Goal: Task Accomplishment & Management: Manage account settings

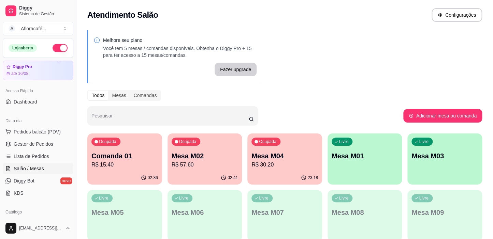
click at [132, 162] on p "R$ 15,40" at bounding box center [124, 165] width 67 height 8
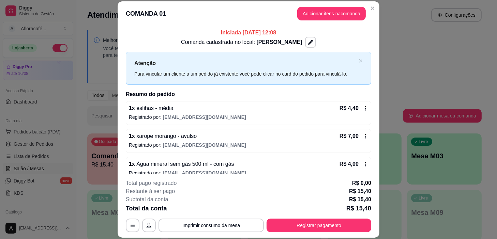
scroll to position [9, 0]
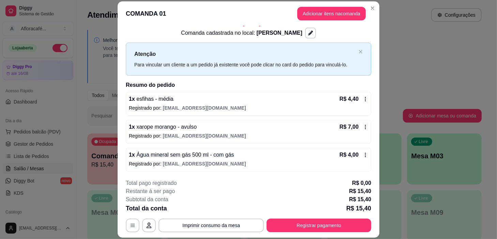
click at [319, 21] on header "COMANDA 01 Adicionar itens na comanda" at bounding box center [249, 13] width 262 height 25
click at [311, 14] on button "Adicionar itens na comanda" at bounding box center [331, 14] width 69 height 14
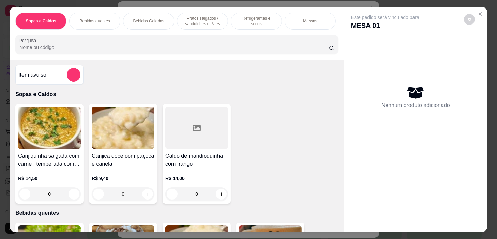
click at [238, 20] on p "Refrigerantes e sucos" at bounding box center [257, 21] width 40 height 11
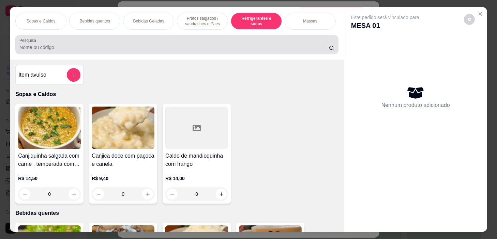
scroll to position [17, 0]
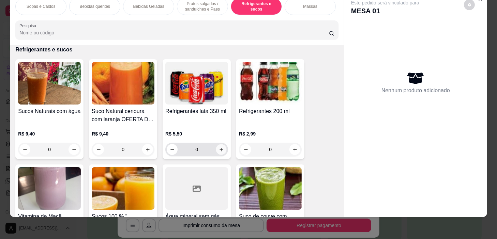
click at [219, 149] on icon "increase-product-quantity" at bounding box center [221, 149] width 5 height 5
type input "1"
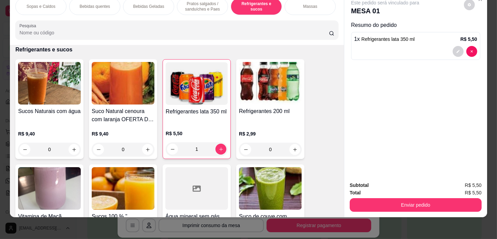
click at [200, 1] on p "Pratos salgados / sanduíches e Paes" at bounding box center [203, 6] width 40 height 11
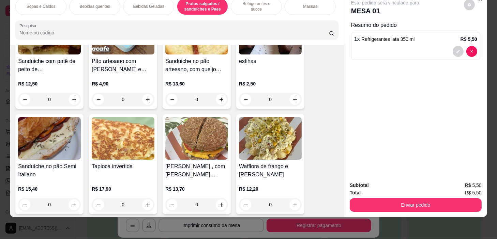
scroll to position [2063, 0]
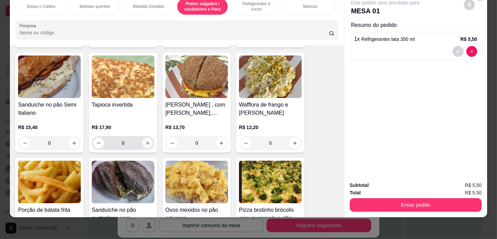
click at [148, 141] on button "increase-product-quantity" at bounding box center [147, 143] width 11 height 11
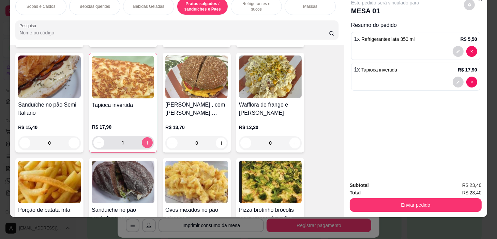
type input "1"
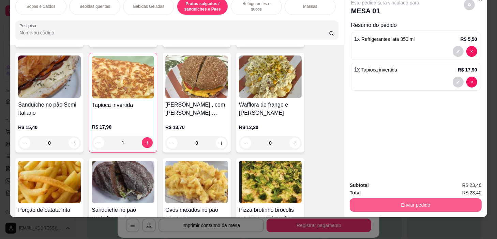
click at [429, 201] on button "Enviar pedido" at bounding box center [416, 205] width 132 height 14
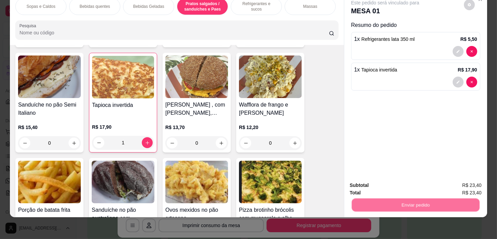
click at [416, 180] on button "Não registrar e enviar pedido" at bounding box center [393, 183] width 71 height 13
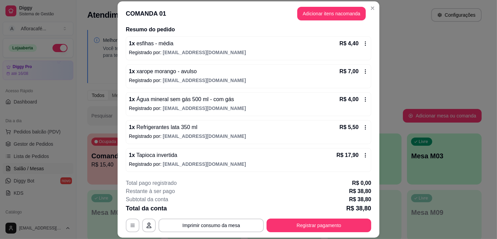
scroll to position [34, 0]
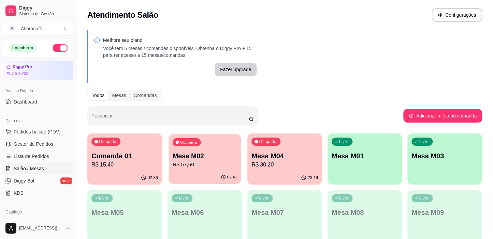
click at [220, 156] on p "Mesa M02" at bounding box center [205, 156] width 64 height 9
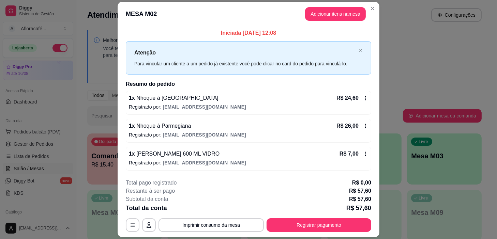
scroll to position [20, 0]
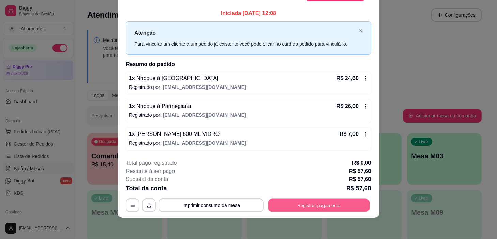
click at [307, 208] on button "Registrar pagamento" at bounding box center [319, 205] width 102 height 13
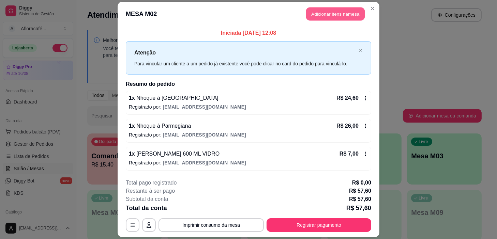
click at [322, 11] on button "Adicionar itens na mesa" at bounding box center [335, 14] width 59 height 13
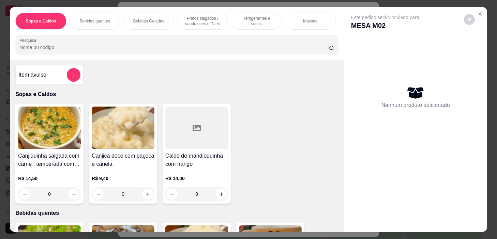
scroll to position [0, 266]
drag, startPoint x: 262, startPoint y: 20, endPoint x: 256, endPoint y: 23, distance: 6.0
click at [261, 20] on p "Pratos Doces e sobremesas" at bounding box center [260, 21] width 40 height 11
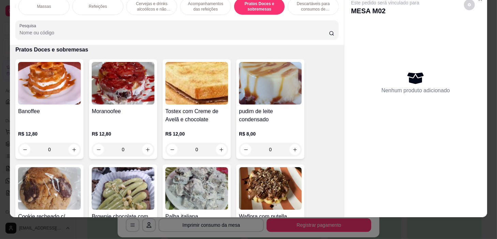
scroll to position [5075, 0]
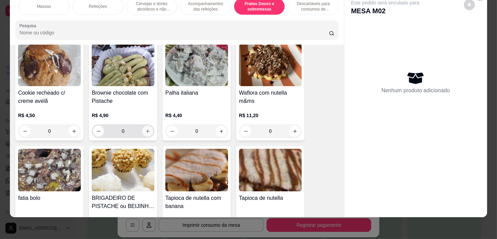
click at [147, 130] on icon "increase-product-quantity" at bounding box center [147, 131] width 5 height 5
click at [146, 131] on icon "increase-product-quantity" at bounding box center [148, 132] width 4 height 4
type input "2"
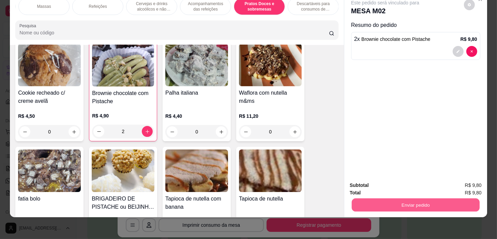
click at [447, 200] on button "Enviar pedido" at bounding box center [416, 205] width 128 height 13
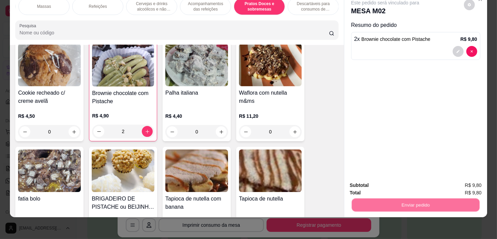
click at [422, 183] on button "Não registrar e enviar pedido" at bounding box center [393, 183] width 71 height 13
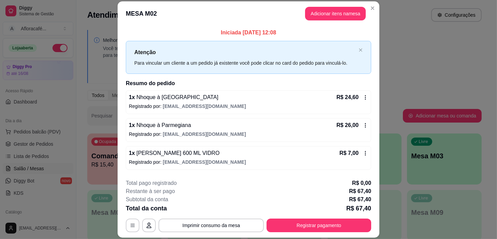
scroll to position [20, 0]
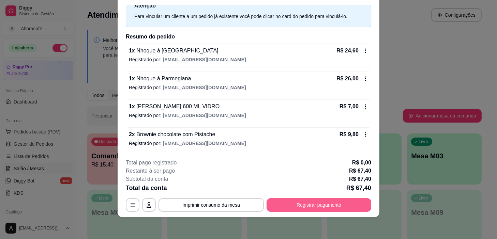
click at [324, 205] on button "Registrar pagamento" at bounding box center [319, 205] width 105 height 14
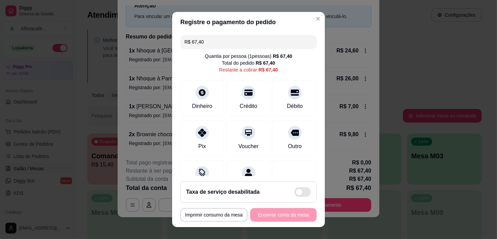
click at [248, 179] on footer "**********" at bounding box center [248, 201] width 153 height 51
drag, startPoint x: 239, startPoint y: 177, endPoint x: 254, endPoint y: 165, distance: 18.8
click at [240, 177] on footer "**********" at bounding box center [248, 201] width 153 height 51
click at [245, 169] on icon at bounding box center [249, 171] width 8 height 9
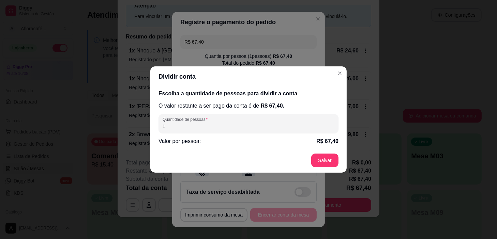
click at [316, 124] on input "1" at bounding box center [249, 126] width 172 height 7
type input "2"
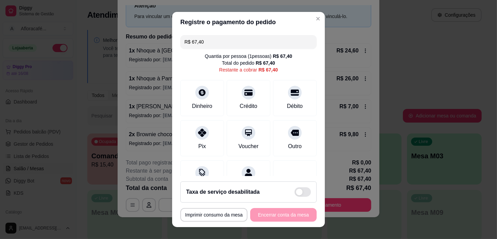
click at [232, 41] on input "R$ 67,40" at bounding box center [249, 42] width 128 height 14
click at [208, 142] on div "Pix" at bounding box center [202, 137] width 48 height 40
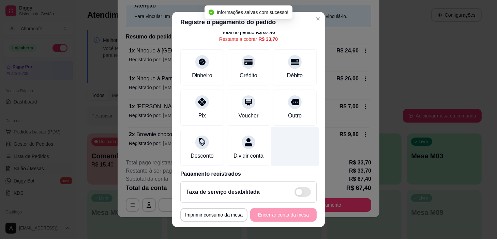
scroll to position [67, 0]
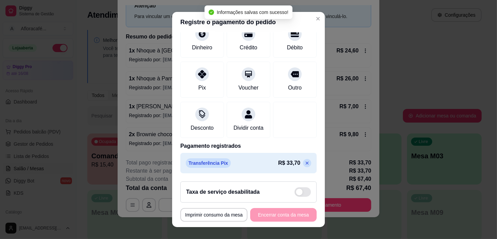
click at [305, 165] on icon at bounding box center [307, 163] width 5 height 5
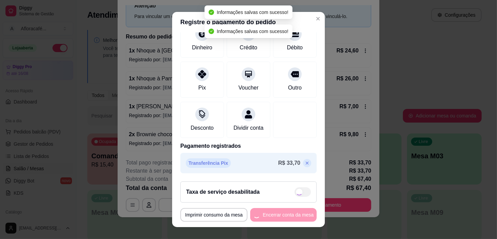
scroll to position [0, 0]
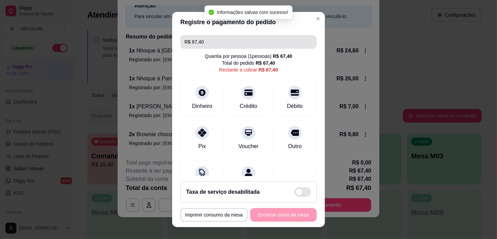
click at [263, 37] on input "R$ 67,40" at bounding box center [249, 42] width 128 height 14
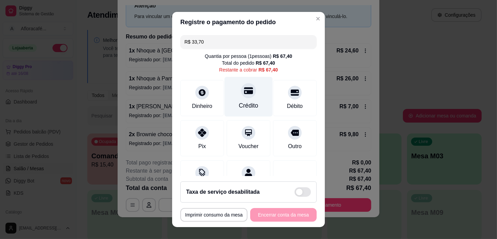
click at [249, 102] on div "Crédito" at bounding box center [249, 97] width 48 height 40
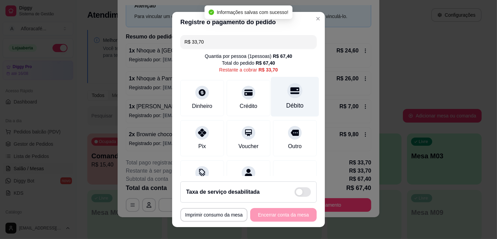
click at [291, 94] on div at bounding box center [295, 91] width 15 height 15
type input "R$ 0,00"
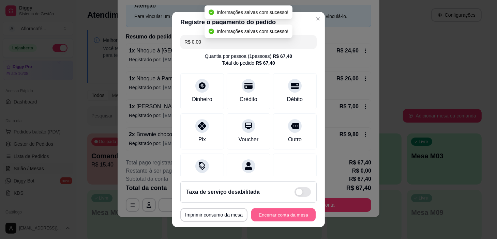
click at [282, 217] on button "Encerrar conta da mesa" at bounding box center [283, 215] width 64 height 13
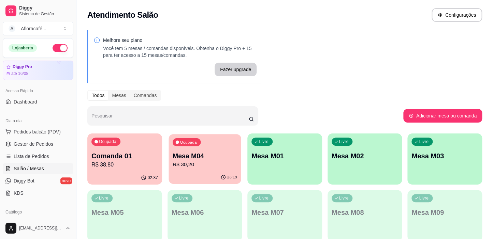
click at [202, 160] on p "Mesa M04" at bounding box center [205, 156] width 64 height 9
click at [270, 147] on div "Livre Mesa M01" at bounding box center [284, 155] width 72 height 42
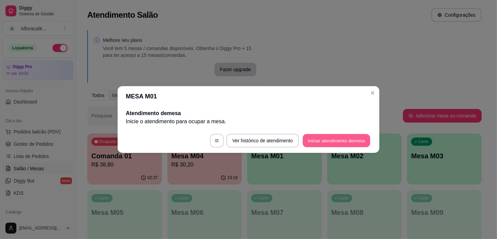
click at [341, 140] on button "Iniciar atendimento de mesa" at bounding box center [337, 140] width 68 height 13
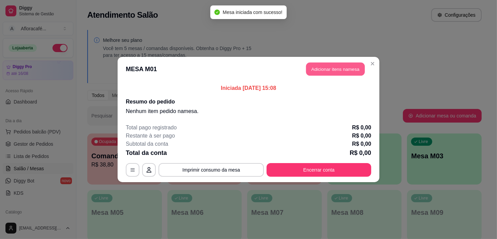
click at [343, 72] on button "Adicionar itens na mesa" at bounding box center [335, 69] width 59 height 13
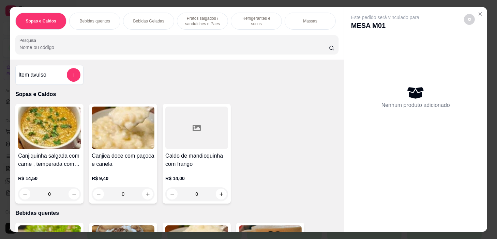
click at [211, 20] on p "Pratos salgados / sanduíches e Paes" at bounding box center [203, 21] width 40 height 11
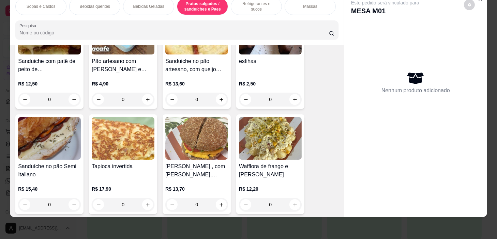
scroll to position [2094, 0]
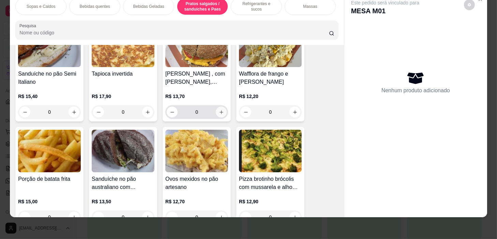
click at [220, 110] on icon "increase-product-quantity" at bounding box center [221, 112] width 5 height 5
type input "1"
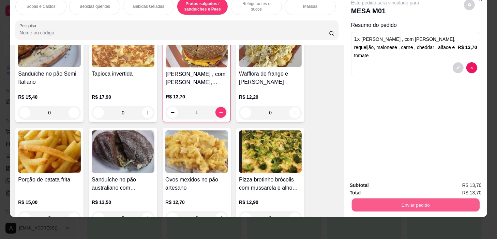
click at [392, 205] on button "Enviar pedido" at bounding box center [416, 205] width 128 height 13
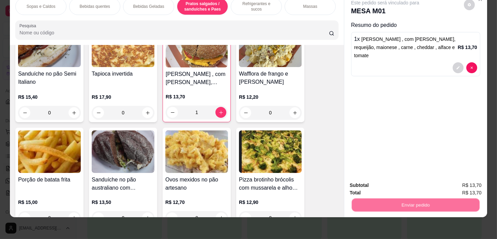
click at [447, 179] on button "Sim, quero registrar" at bounding box center [458, 183] width 49 height 13
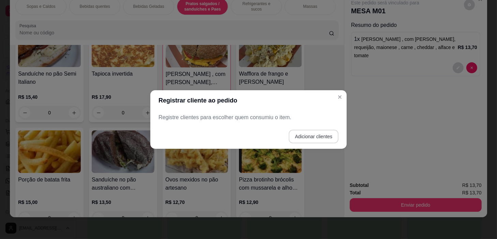
click at [311, 140] on button "Adicionar clientes" at bounding box center [314, 137] width 50 height 14
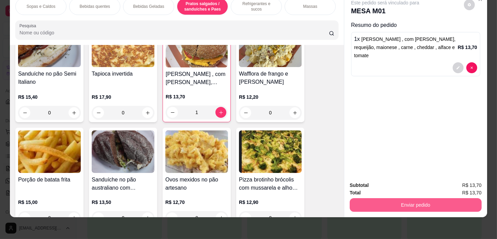
click at [411, 197] on div "Enviar pedido" at bounding box center [416, 204] width 132 height 15
click at [398, 199] on button "Enviar pedido" at bounding box center [416, 205] width 128 height 13
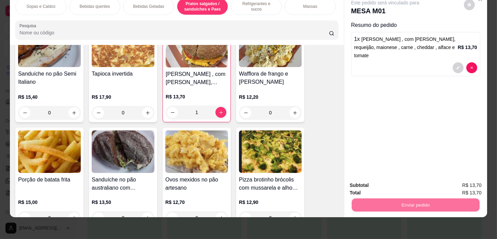
click at [393, 182] on button "Não registrar e enviar pedido" at bounding box center [393, 183] width 69 height 13
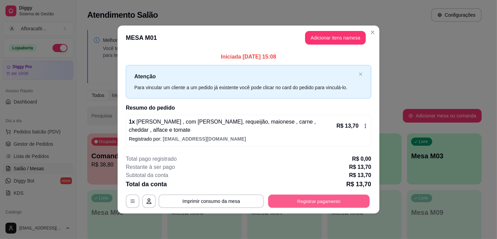
click at [320, 196] on button "Registrar pagamento" at bounding box center [319, 201] width 102 height 13
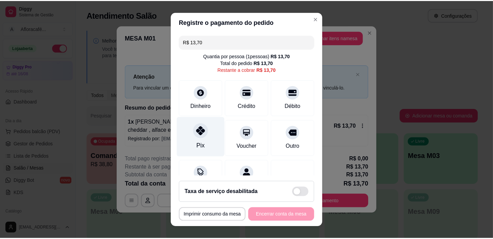
scroll to position [31, 0]
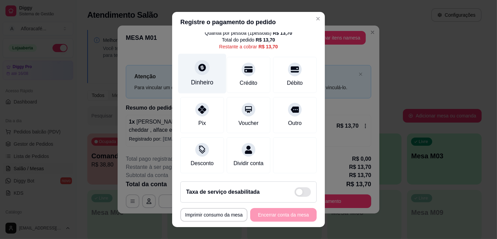
click at [196, 67] on div at bounding box center [202, 67] width 15 height 15
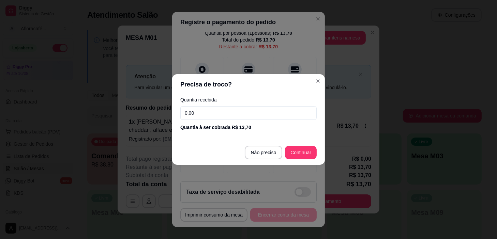
click at [293, 120] on div "Quantia recebida 0,00 Quantia à ser cobrada R$ 13,70" at bounding box center [248, 114] width 153 height 39
click at [296, 112] on input "0,00" at bounding box center [248, 113] width 136 height 14
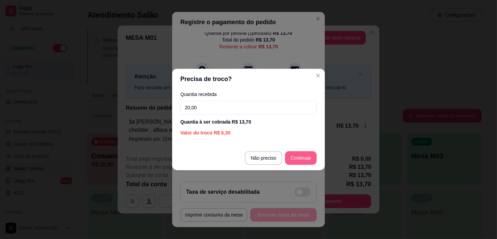
type input "20,00"
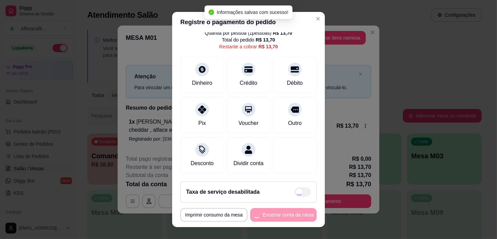
type input "R$ 0,00"
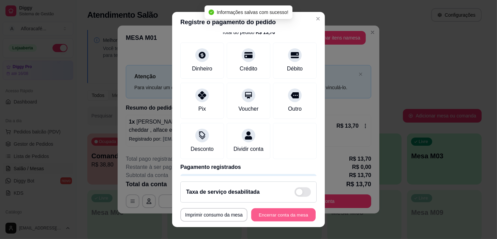
click at [280, 219] on button "Encerrar conta da mesa" at bounding box center [283, 215] width 64 height 13
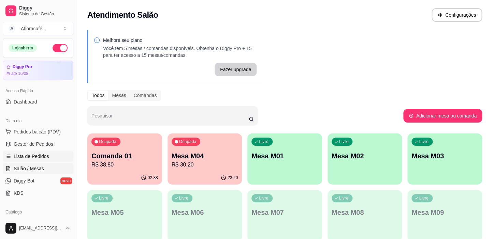
click at [42, 161] on link "Lista de Pedidos" at bounding box center [38, 156] width 71 height 11
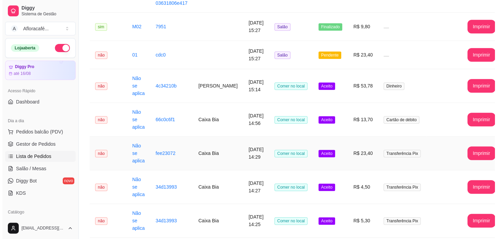
scroll to position [217, 0]
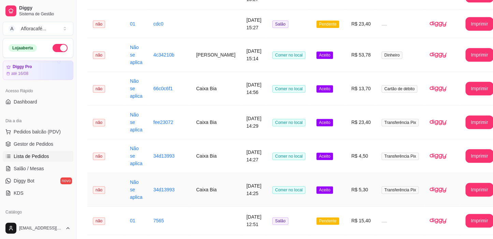
click at [283, 187] on span "Comer no local" at bounding box center [288, 191] width 33 height 8
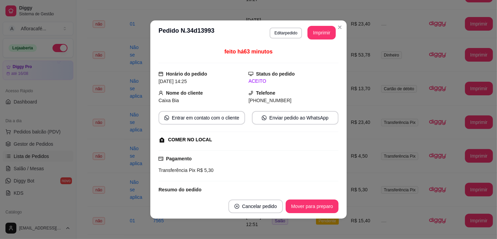
scroll to position [47, 0]
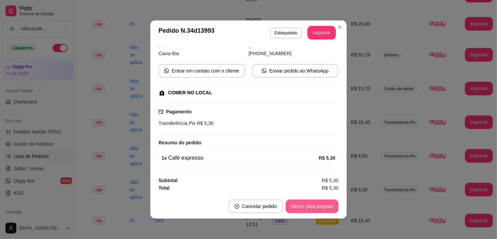
click at [307, 205] on button "Mover para preparo" at bounding box center [312, 207] width 53 height 14
click at [307, 205] on button "Mover para retirada disponível" at bounding box center [300, 207] width 75 height 14
click at [307, 205] on button "Mover para finalizado" at bounding box center [310, 207] width 57 height 14
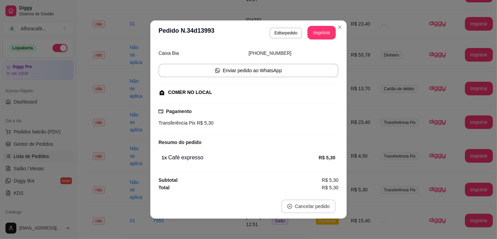
scroll to position [31, 0]
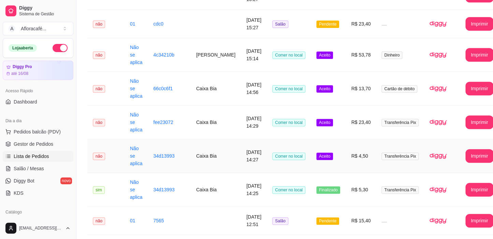
click at [241, 139] on td "[DATE] 14:27" at bounding box center [254, 156] width 26 height 34
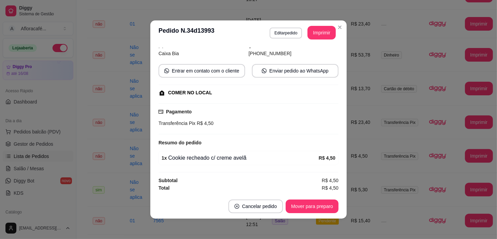
scroll to position [1, 0]
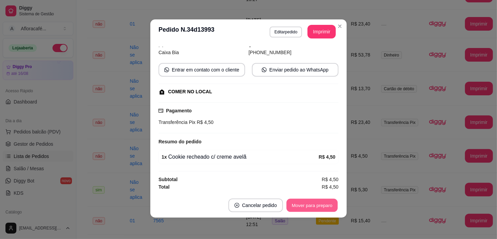
click at [311, 208] on button "Mover para preparo" at bounding box center [311, 205] width 51 height 13
click at [310, 203] on button "Mover para retirada disponível" at bounding box center [300, 205] width 73 height 13
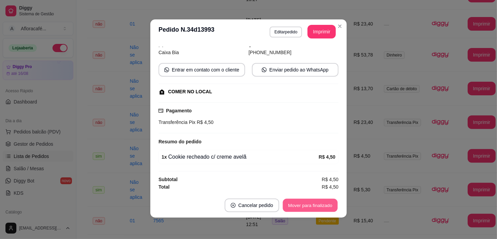
click at [310, 203] on button "Mover para finalizado" at bounding box center [310, 205] width 55 height 13
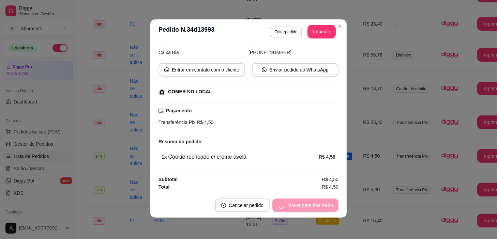
scroll to position [31, 0]
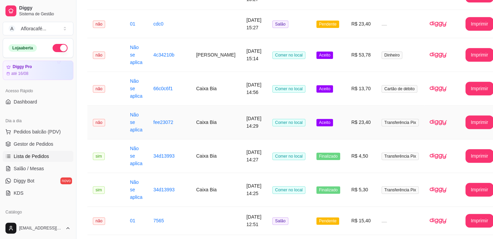
click at [241, 120] on td "[DATE] 14:29" at bounding box center [254, 123] width 26 height 34
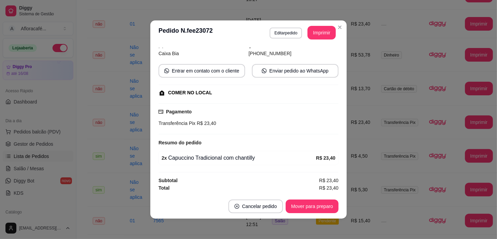
scroll to position [1, 0]
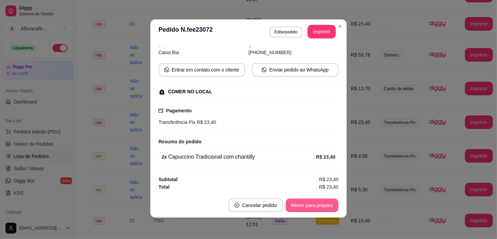
click at [303, 205] on button "Mover para preparo" at bounding box center [312, 206] width 53 height 14
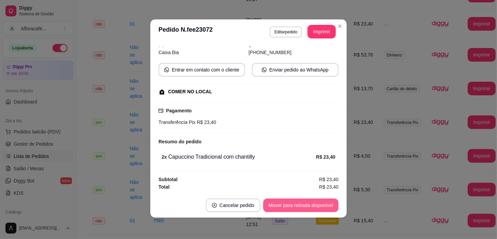
click at [303, 203] on button "Mover para retirada disponível" at bounding box center [300, 206] width 75 height 14
click at [303, 203] on button "Mover para finalizado" at bounding box center [310, 205] width 55 height 13
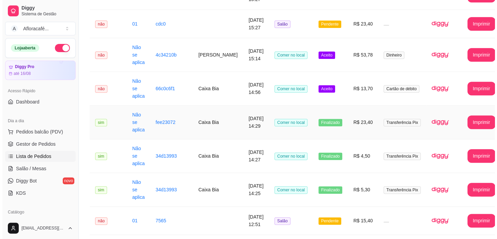
scroll to position [186, 0]
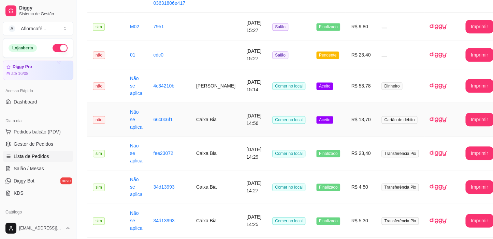
click at [272, 116] on span "Comer no local" at bounding box center [288, 120] width 33 height 8
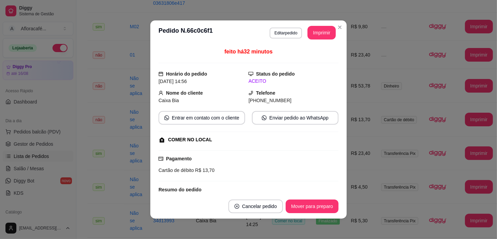
scroll to position [55, 0]
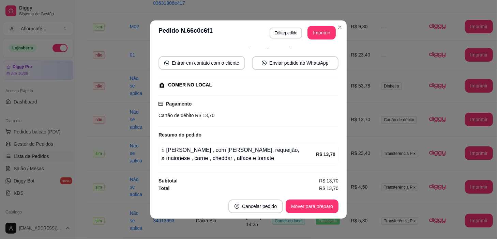
click at [310, 215] on footer "Cancelar pedido Mover para preparo" at bounding box center [248, 206] width 196 height 25
click at [321, 202] on button "Mover para preparo" at bounding box center [311, 206] width 51 height 13
click at [316, 205] on button "Mover para retirada disponível" at bounding box center [300, 207] width 75 height 14
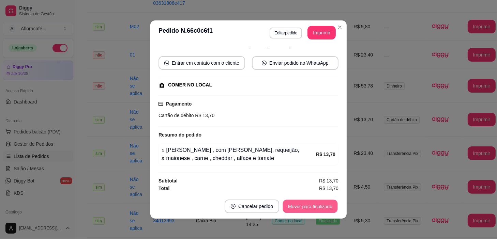
click at [316, 205] on button "Mover para finalizado" at bounding box center [310, 206] width 55 height 13
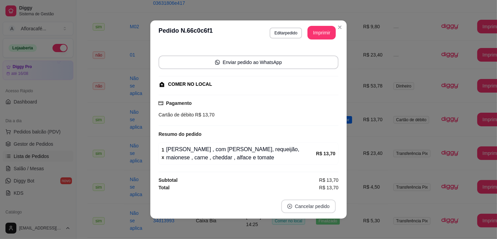
scroll to position [40, 0]
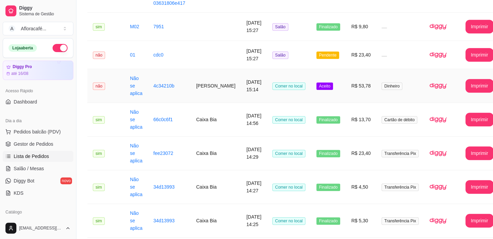
click at [276, 69] on td "Comer no local" at bounding box center [289, 86] width 44 height 34
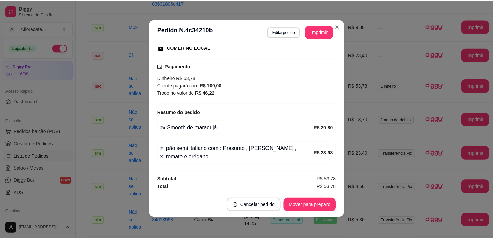
scroll to position [0, 0]
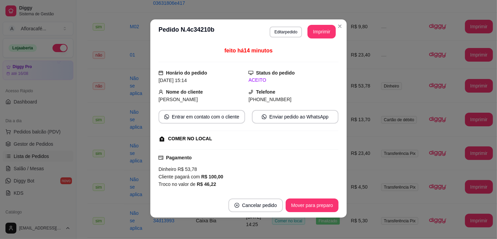
drag, startPoint x: 342, startPoint y: 23, endPoint x: 335, endPoint y: 38, distance: 16.9
click at [342, 23] on section "**********" at bounding box center [248, 118] width 196 height 198
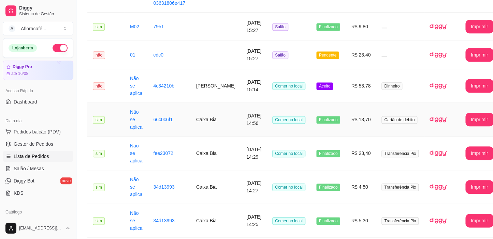
scroll to position [31, 0]
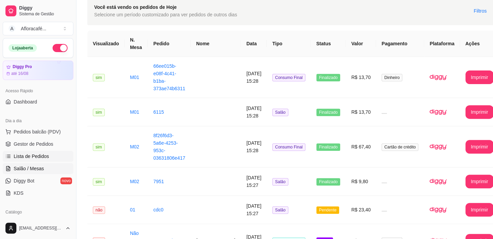
click at [36, 164] on link "Salão / Mesas" at bounding box center [38, 168] width 71 height 11
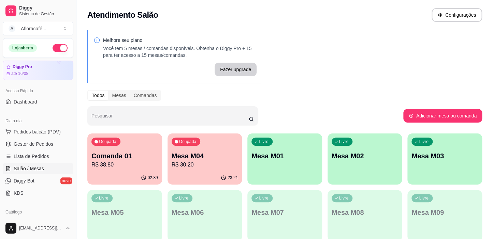
click at [269, 157] on p "Mesa M01" at bounding box center [284, 156] width 67 height 10
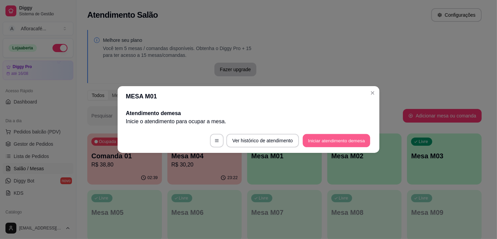
click at [323, 138] on button "Iniciar atendimento de mesa" at bounding box center [337, 140] width 68 height 13
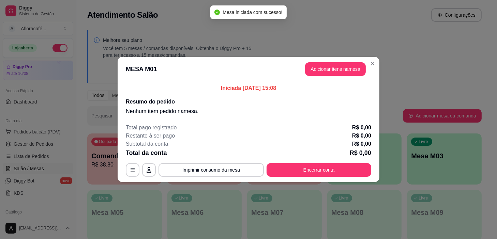
drag, startPoint x: 325, startPoint y: 87, endPoint x: 322, endPoint y: 78, distance: 9.4
click at [323, 85] on p "Iniciada [DATE] 15:08" at bounding box center [249, 88] width 246 height 8
click at [321, 77] on header "MESA M01 Adicionar itens na mesa" at bounding box center [249, 69] width 262 height 25
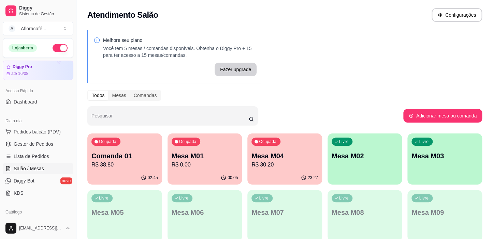
click at [134, 153] on p "Comanda 01" at bounding box center [124, 156] width 67 height 10
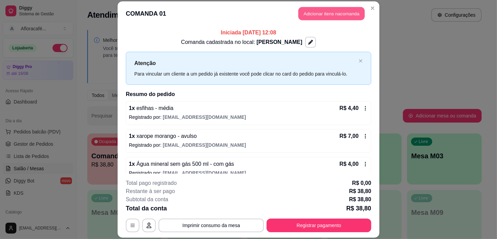
click at [319, 16] on button "Adicionar itens na comanda" at bounding box center [331, 13] width 67 height 13
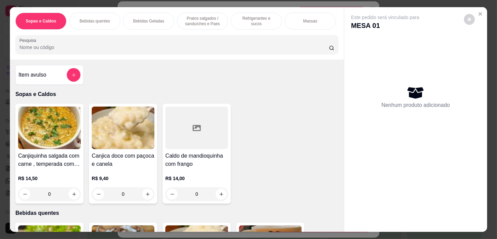
drag, startPoint x: 221, startPoint y: 19, endPoint x: 219, endPoint y: 130, distance: 110.9
click at [221, 20] on div "Pratos salgados / sanduíches e Paes" at bounding box center [202, 21] width 51 height 17
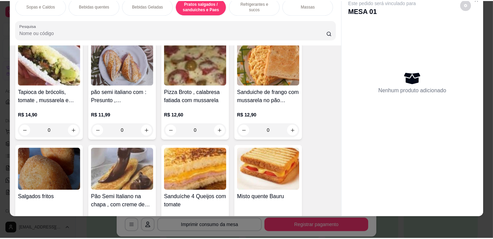
scroll to position [2591, 0]
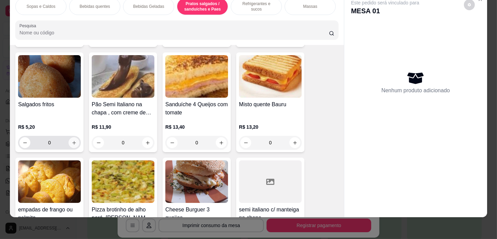
click at [72, 142] on icon "increase-product-quantity" at bounding box center [74, 143] width 5 height 5
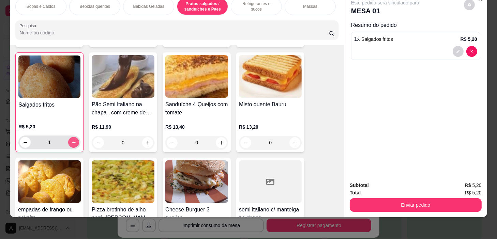
type input "1"
drag, startPoint x: 400, startPoint y: 192, endPoint x: 406, endPoint y: 192, distance: 5.1
click at [401, 197] on div "Enviar pedido" at bounding box center [416, 204] width 132 height 15
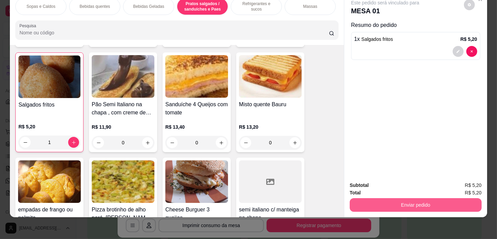
click at [413, 199] on button "Enviar pedido" at bounding box center [416, 205] width 132 height 14
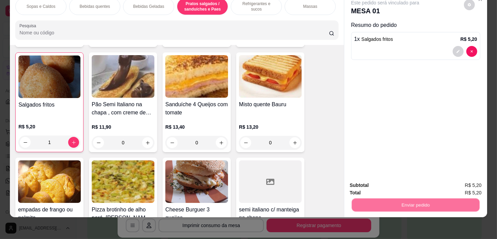
click at [413, 185] on button "Não registrar e enviar pedido" at bounding box center [393, 183] width 69 height 13
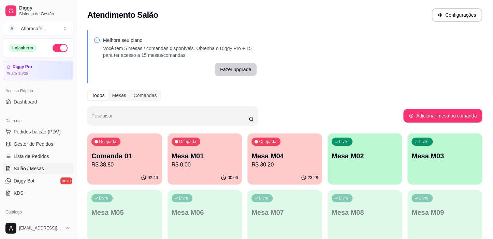
scroll to position [62, 0]
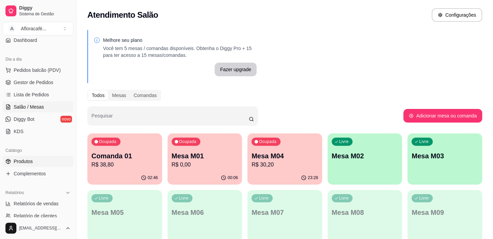
click at [43, 160] on link "Produtos" at bounding box center [38, 161] width 71 height 11
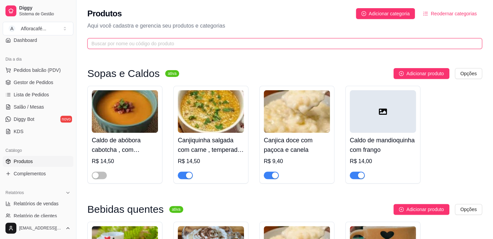
click at [180, 43] on input "text" at bounding box center [281, 44] width 381 height 8
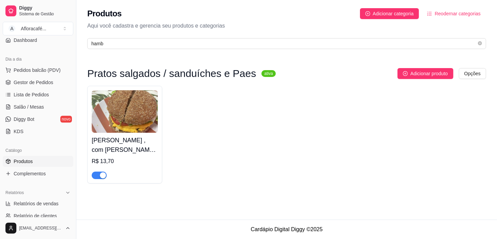
click at [98, 177] on span "button" at bounding box center [99, 176] width 15 height 8
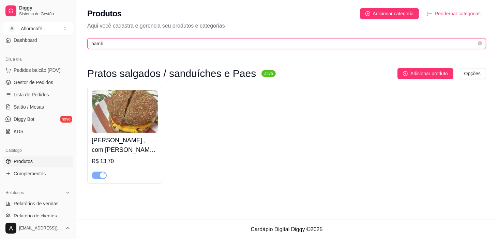
click at [144, 44] on input "hamb" at bounding box center [283, 44] width 385 height 8
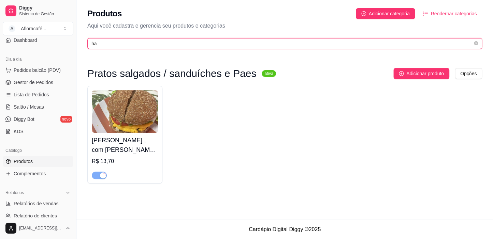
type input "h"
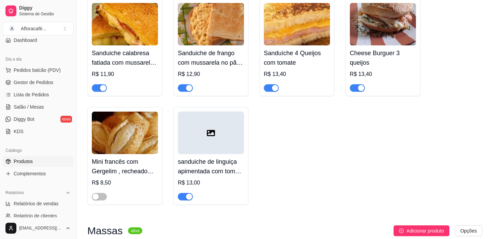
scroll to position [465, 0]
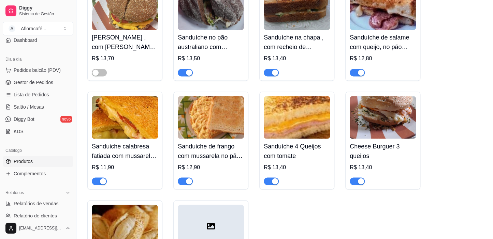
type input "che"
click at [358, 182] on div "button" at bounding box center [361, 181] width 6 height 6
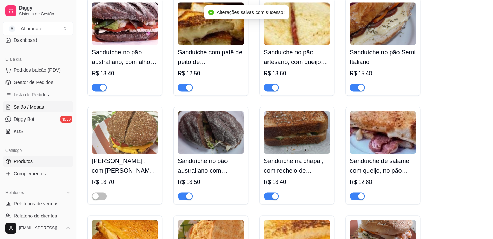
click at [39, 102] on link "Salão / Mesas" at bounding box center [38, 107] width 71 height 11
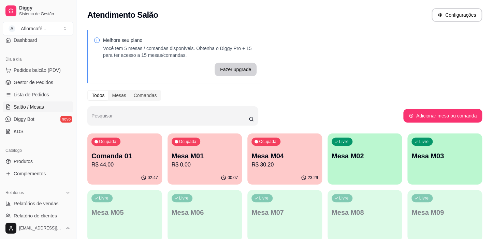
click at [211, 164] on p "R$ 0,00" at bounding box center [205, 165] width 67 height 8
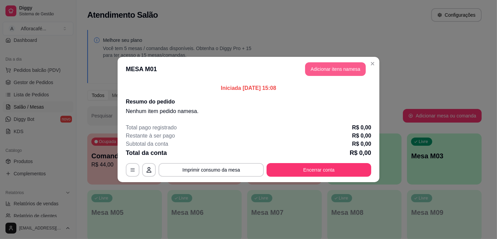
click at [345, 64] on button "Adicionar itens na mesa" at bounding box center [335, 69] width 61 height 14
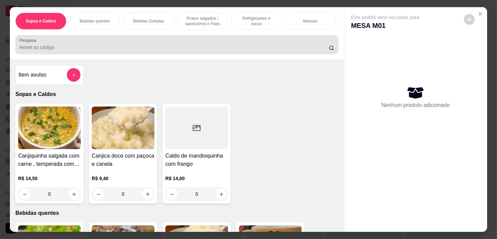
click at [231, 43] on div at bounding box center [176, 45] width 315 height 14
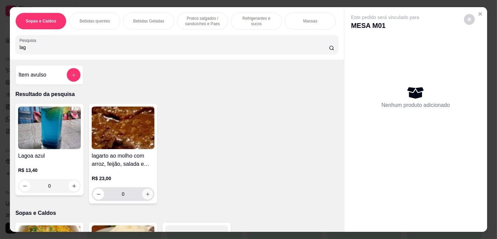
type input "lag"
click at [147, 196] on icon "increase-product-quantity" at bounding box center [147, 194] width 5 height 5
type input "1"
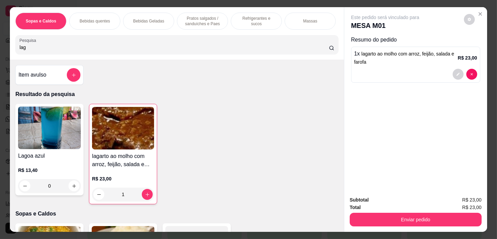
click at [231, 22] on div "Refrigerantes e sucos" at bounding box center [256, 21] width 51 height 17
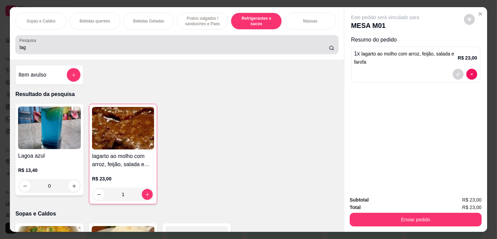
scroll to position [17, 0]
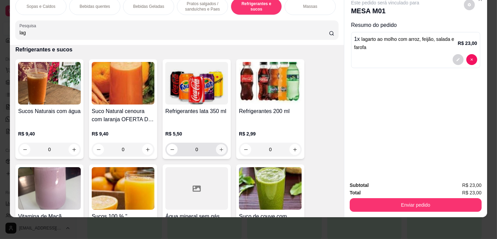
click at [216, 150] on button "increase-product-quantity" at bounding box center [221, 150] width 11 height 11
type input "1"
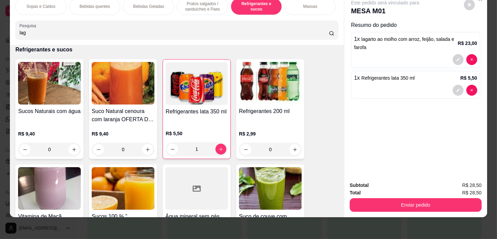
click at [203, 6] on p "Pratos salgados / sanduíches e Paes" at bounding box center [203, 6] width 40 height 11
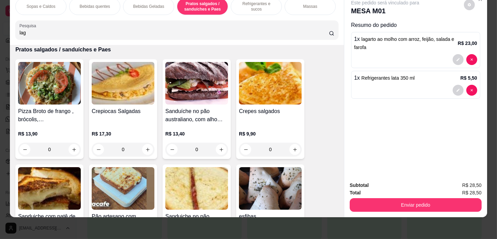
scroll to position [0, 266]
drag, startPoint x: 263, startPoint y: 6, endPoint x: 254, endPoint y: 1, distance: 10.7
click at [262, 6] on p "Pratos Doces e sobremesas" at bounding box center [260, 6] width 40 height 11
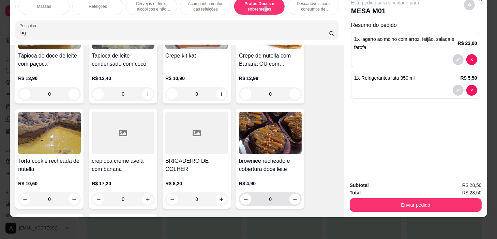
scroll to position [5506, 0]
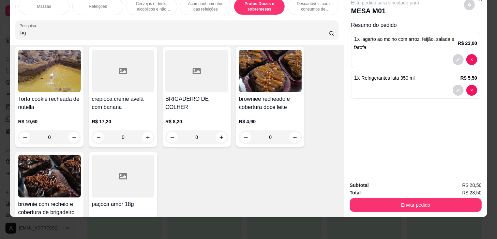
click at [286, 140] on input "0" at bounding box center [270, 138] width 38 height 14
click at [293, 136] on icon "increase-product-quantity" at bounding box center [295, 137] width 5 height 5
type input "1"
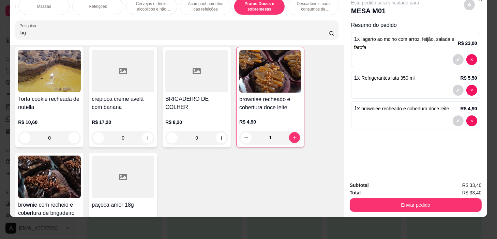
scroll to position [5630, 0]
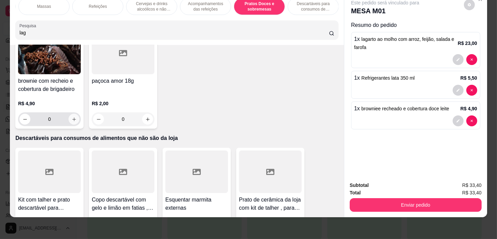
click at [72, 119] on icon "increase-product-quantity" at bounding box center [74, 119] width 5 height 5
type input "1"
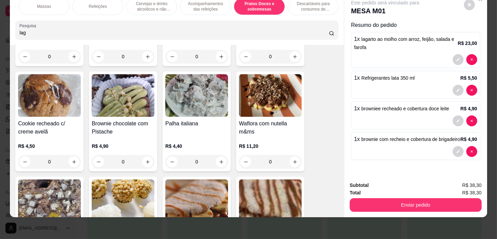
scroll to position [5258, 0]
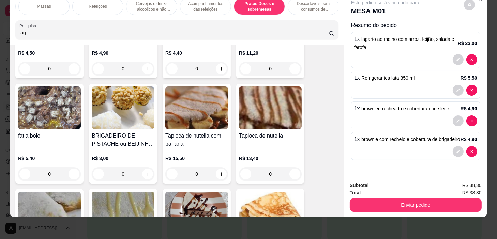
click at [146, 172] on div "0" at bounding box center [123, 174] width 63 height 14
click at [261, 86] on div "Escolha uma das opções Obrigatório" at bounding box center [249, 81] width 180 height 15
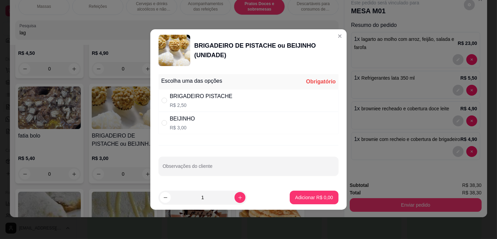
click at [262, 112] on div "BEIJINHO R$ 3,00" at bounding box center [249, 123] width 180 height 23
radio input "true"
click at [238, 198] on icon "increase-product-quantity" at bounding box center [239, 197] width 3 height 3
type input "2"
click at [304, 197] on p "Adicionar R$ 6,00" at bounding box center [314, 198] width 37 height 6
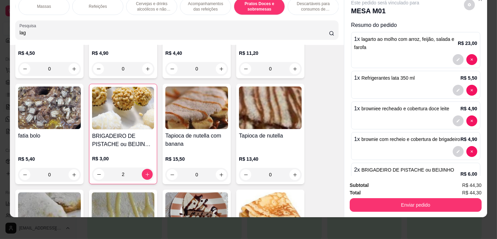
scroll to position [40, 0]
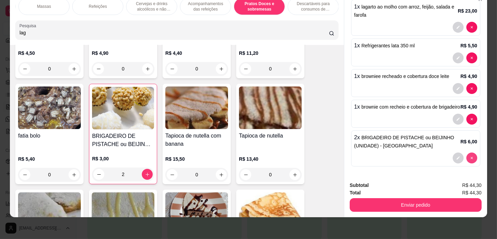
type input "0"
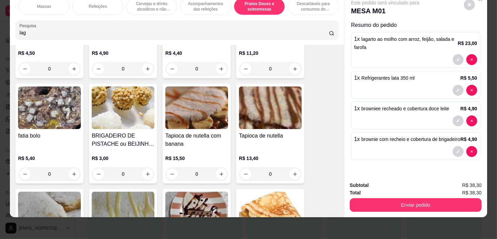
scroll to position [1, 0]
click at [147, 170] on div "0" at bounding box center [123, 174] width 63 height 14
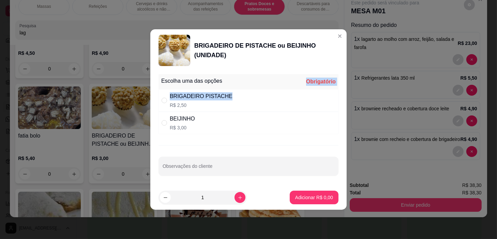
click at [262, 98] on div "Escolha uma das opções Obrigatório BRIGADEIRO PISTACHE R$ 2,50 BEIJINHO R$ 3,00" at bounding box center [249, 104] width 180 height 60
click at [272, 104] on div "BRIGADEIRO PISTACHE R$ 2,50" at bounding box center [249, 100] width 180 height 23
radio input "true"
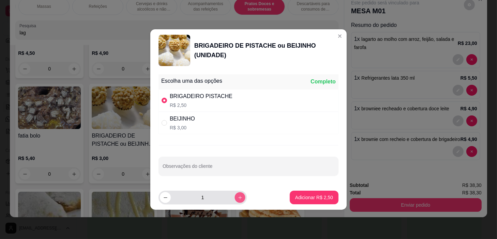
click at [235, 198] on button "increase-product-quantity" at bounding box center [240, 198] width 11 height 11
type input "2"
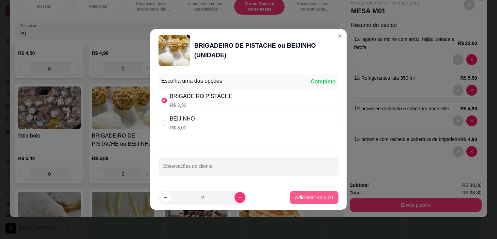
click at [316, 197] on p "Adicionar R$ 5,00" at bounding box center [314, 197] width 38 height 7
type input "2"
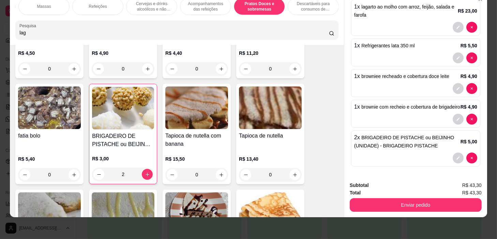
scroll to position [0, 0]
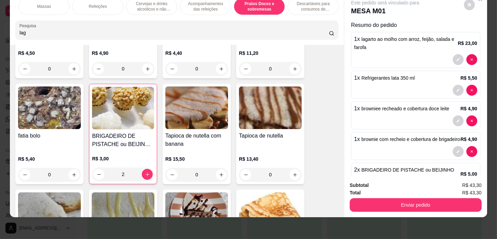
click at [404, 206] on button "Enviar pedido" at bounding box center [416, 205] width 132 height 14
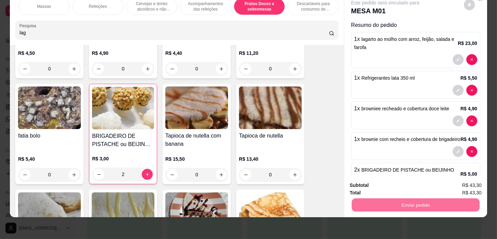
click at [401, 182] on button "Não registrar e enviar pedido" at bounding box center [393, 183] width 71 height 13
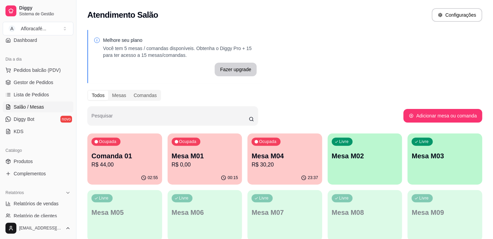
click at [148, 153] on p "Comanda 01" at bounding box center [124, 156] width 67 height 10
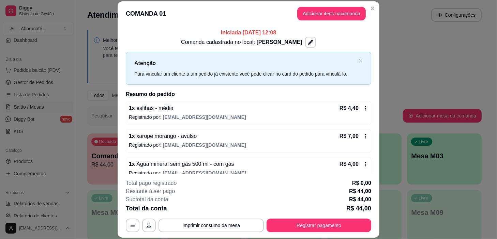
scroll to position [93, 0]
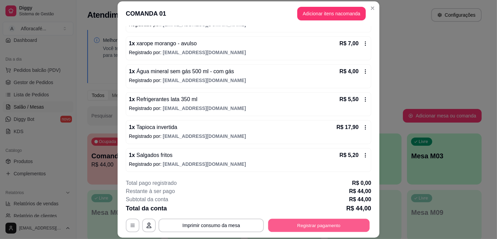
click at [286, 225] on button "Registrar pagamento" at bounding box center [319, 225] width 102 height 13
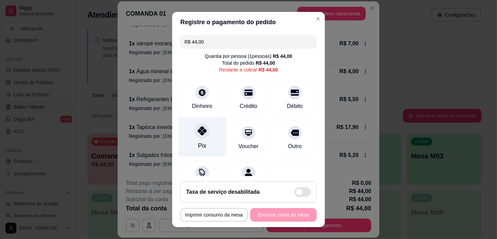
click at [205, 134] on div "Pix" at bounding box center [202, 137] width 48 height 40
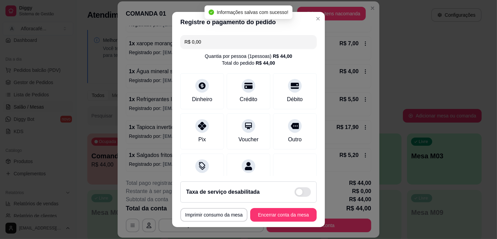
type input "R$ 0,00"
click at [293, 213] on button "Encerrar conta da mesa" at bounding box center [283, 215] width 64 height 13
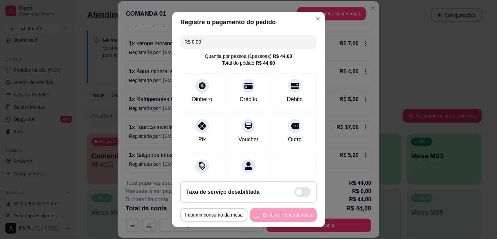
scroll to position [0, 0]
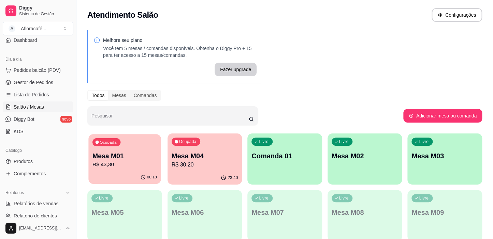
click at [129, 143] on div "Ocupada Mesa M01 R$ 43,30" at bounding box center [124, 152] width 72 height 37
click at [118, 167] on p "R$ 43,30" at bounding box center [124, 165] width 64 height 8
click at [229, 145] on div "Ocupada Mesa M04 R$ 30,20" at bounding box center [204, 153] width 75 height 38
click at [267, 148] on div "Livre Comanda 01" at bounding box center [284, 155] width 75 height 43
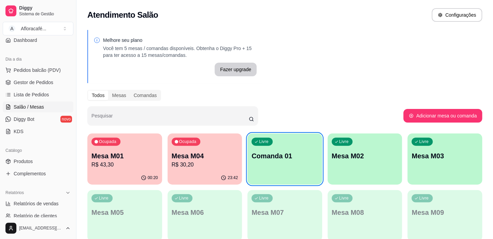
click at [111, 156] on p "Mesa M01" at bounding box center [124, 156] width 67 height 10
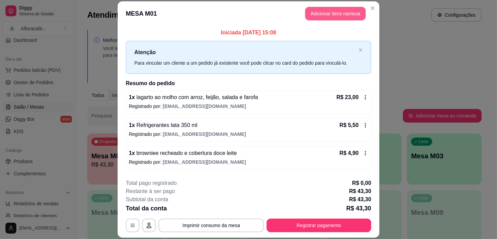
click at [329, 12] on button "Adicionar itens na mesa" at bounding box center [335, 14] width 61 height 14
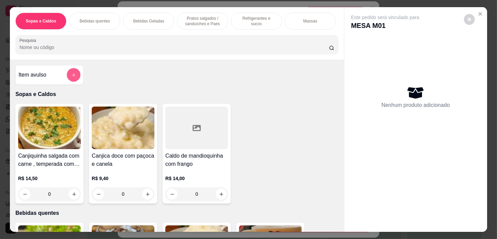
click at [72, 75] on icon "add-separate-item" at bounding box center [73, 75] width 5 height 5
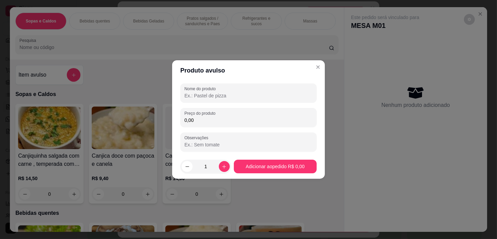
click at [234, 97] on input "Nome do produto" at bounding box center [249, 95] width 128 height 7
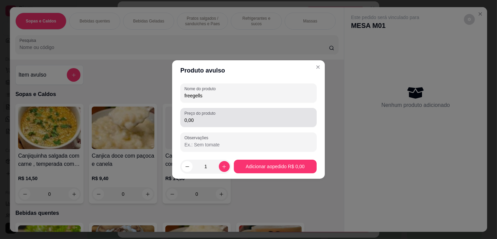
type input "freegells"
click at [290, 123] on input "0,00" at bounding box center [249, 120] width 128 height 7
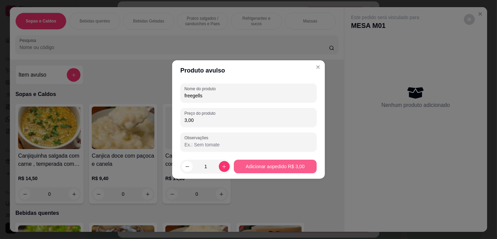
type input "3,00"
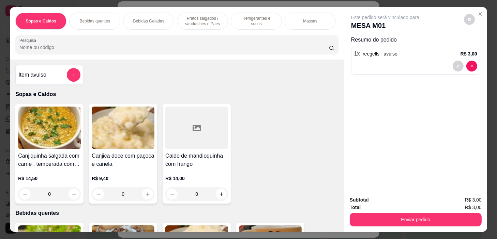
click at [254, 17] on div "Refrigerantes e sucos" at bounding box center [256, 21] width 51 height 17
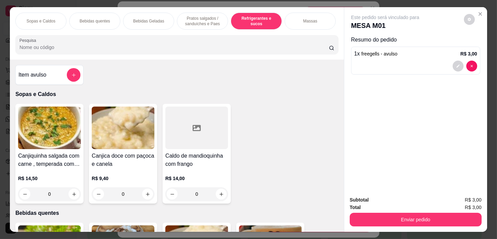
scroll to position [17, 0]
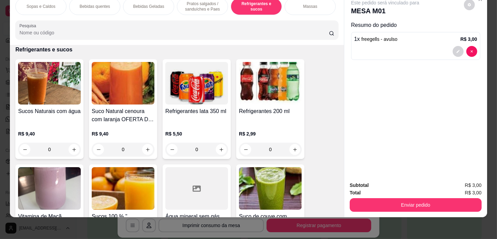
click at [197, 8] on div "Pratos salgados / sanduíches e Paes" at bounding box center [202, 6] width 51 height 17
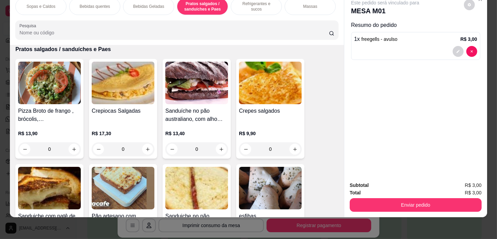
scroll to position [1971, 0]
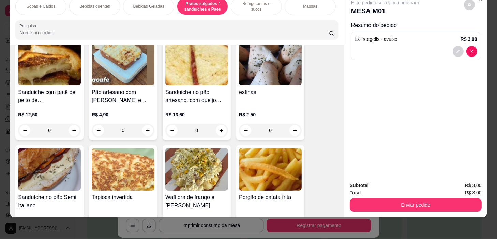
click at [294, 127] on div "0" at bounding box center [270, 131] width 63 height 14
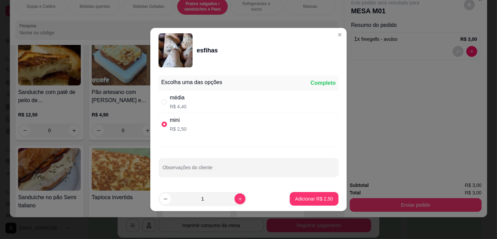
click at [264, 102] on div "média R$ 4,40" at bounding box center [249, 102] width 180 height 23
radio input "true"
radio input "false"
click at [238, 198] on button "increase-product-quantity" at bounding box center [240, 199] width 11 height 11
type input "2"
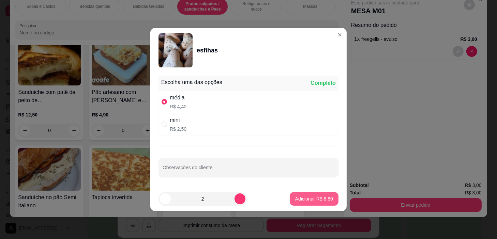
click at [314, 202] on p "Adicionar R$ 8,80" at bounding box center [314, 199] width 38 height 7
type input "2"
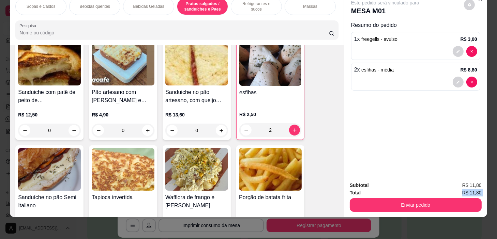
drag, startPoint x: 410, startPoint y: 192, endPoint x: 407, endPoint y: 183, distance: 9.5
click at [410, 193] on div "Subtotal R$ 11,80 Total R$ 11,80 Enviar pedido" at bounding box center [416, 197] width 132 height 30
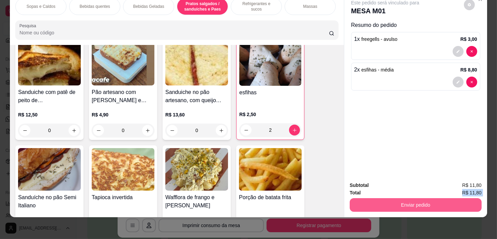
click at [403, 199] on button "Enviar pedido" at bounding box center [416, 205] width 132 height 14
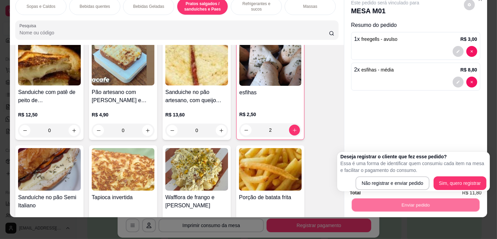
click at [409, 191] on body "Diggy Sistema de Gestão A Afloracafé ... Loja aberta Diggy Pro até 16/08 Acesso…" at bounding box center [246, 119] width 493 height 239
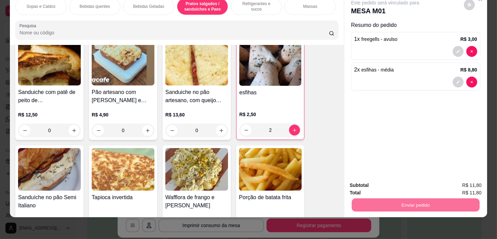
click at [402, 185] on button "Não registrar e enviar pedido" at bounding box center [393, 183] width 69 height 13
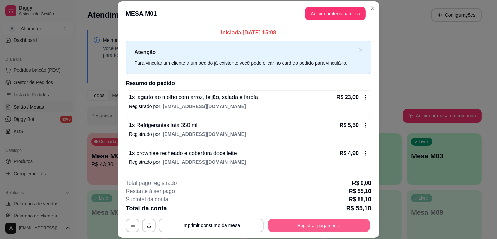
click at [321, 221] on button "Registrar pagamento" at bounding box center [319, 225] width 102 height 13
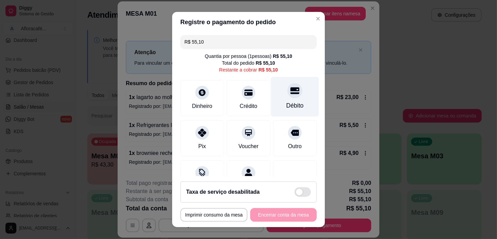
click at [294, 102] on div "Débito" at bounding box center [295, 97] width 48 height 40
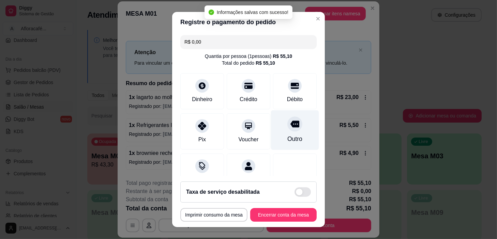
type input "R$ 0,00"
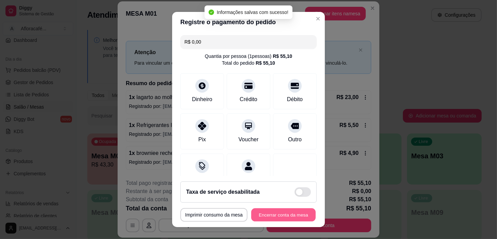
click at [299, 217] on button "Encerrar conta da mesa" at bounding box center [283, 215] width 64 height 13
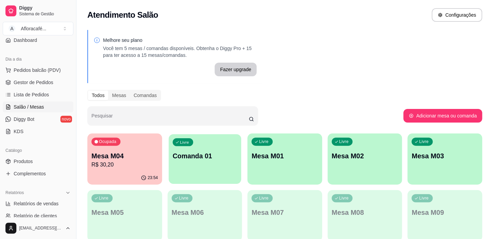
click at [206, 155] on p "Comanda 01" at bounding box center [205, 156] width 64 height 9
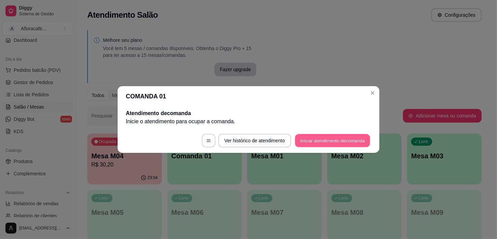
click at [315, 143] on button "Iniciar atendimento de comanda" at bounding box center [332, 140] width 75 height 13
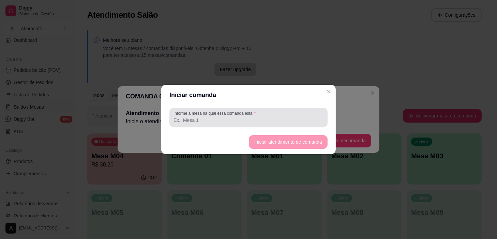
click at [310, 111] on div at bounding box center [249, 118] width 150 height 14
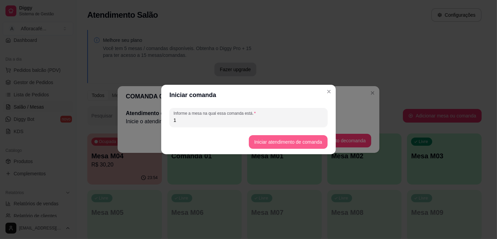
type input "1"
click at [318, 135] on footer "Iniciar atendimento de comanda" at bounding box center [248, 142] width 175 height 25
click at [308, 143] on button "Iniciar atendimento de comanda" at bounding box center [288, 142] width 79 height 14
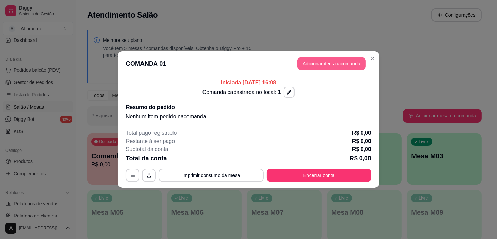
click at [327, 61] on button "Adicionar itens na comanda" at bounding box center [331, 64] width 69 height 14
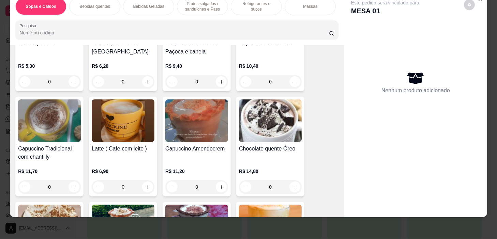
scroll to position [186, 0]
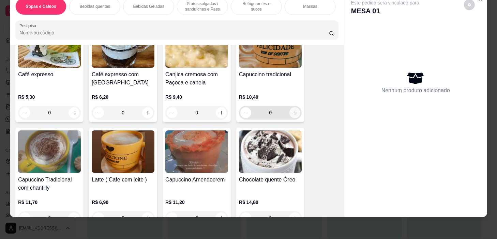
click at [293, 111] on icon "increase-product-quantity" at bounding box center [295, 113] width 5 height 5
type input "1"
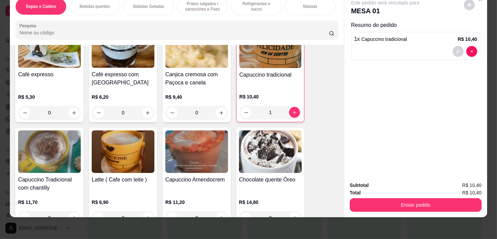
click at [238, 4] on p "Refrigerantes e sucos" at bounding box center [257, 6] width 40 height 11
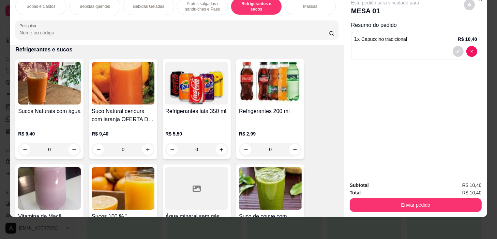
click at [208, 1] on p "Pratos salgados / sanduíches e Paes" at bounding box center [203, 6] width 40 height 11
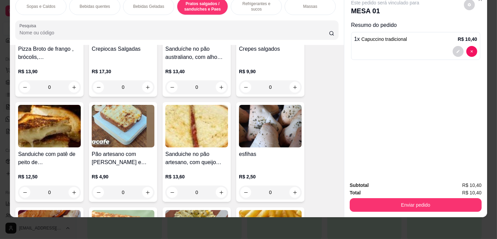
scroll to position [1940, 0]
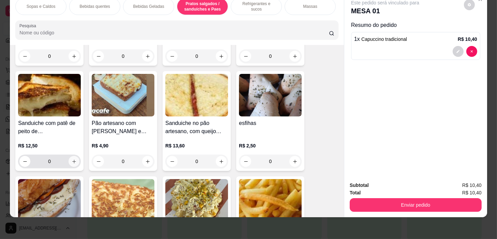
click at [75, 158] on button "increase-product-quantity" at bounding box center [74, 161] width 11 height 11
type input "1"
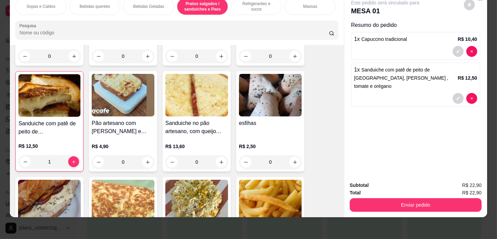
click at [424, 219] on div "Sopas e Caldos Bebidas quentes Bebidas Geladas Pratos salgados / sanduíches e P…" at bounding box center [248, 119] width 497 height 239
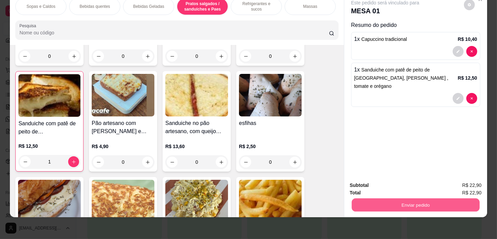
click at [427, 205] on button "Enviar pedido" at bounding box center [416, 205] width 128 height 13
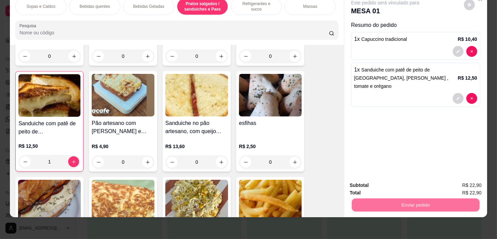
click at [418, 186] on button "Não registrar e enviar pedido" at bounding box center [393, 183] width 71 height 13
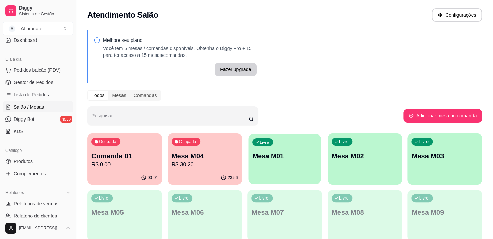
click at [290, 137] on div "Livre Mesa M01" at bounding box center [284, 155] width 72 height 42
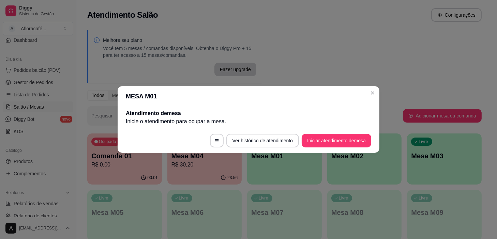
click at [318, 135] on button "Iniciar atendimento de mesa" at bounding box center [337, 141] width 70 height 14
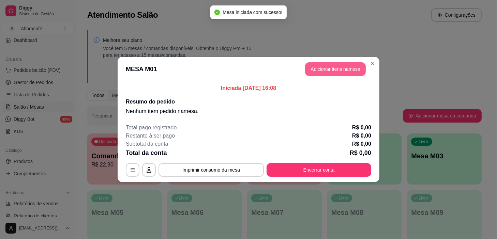
click at [324, 66] on button "Adicionar itens na mesa" at bounding box center [335, 69] width 61 height 14
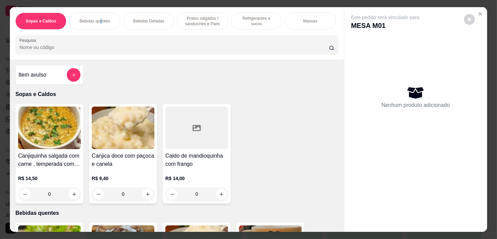
drag, startPoint x: 98, startPoint y: 21, endPoint x: 108, endPoint y: 51, distance: 31.4
click at [99, 21] on div "Bebidas quentes" at bounding box center [94, 21] width 51 height 17
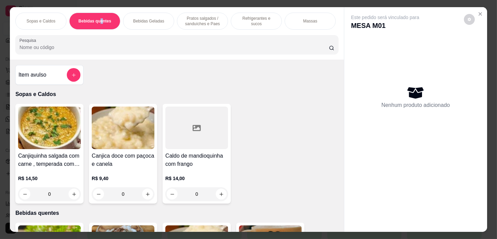
scroll to position [17, 0]
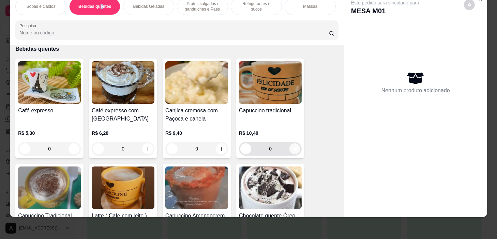
click at [295, 148] on icon "increase-product-quantity" at bounding box center [295, 149] width 5 height 5
type input "1"
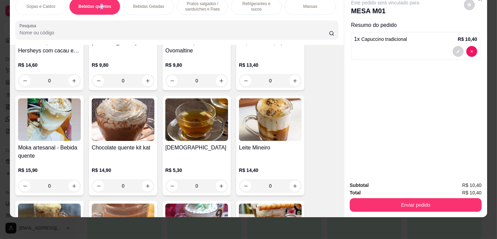
scroll to position [460, 0]
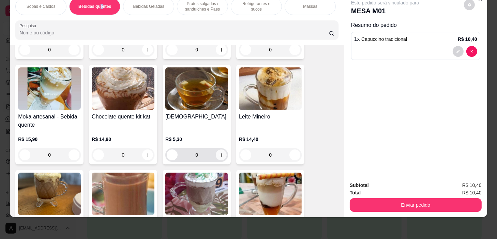
click at [220, 155] on icon "increase-product-quantity" at bounding box center [221, 155] width 5 height 5
type input "1"
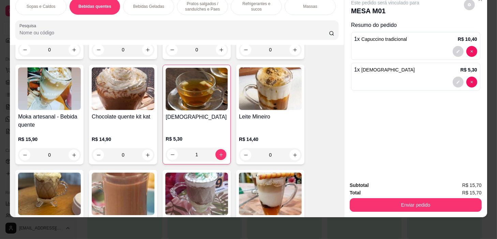
click at [238, 4] on div "Refrigerantes e sucos" at bounding box center [256, 6] width 51 height 17
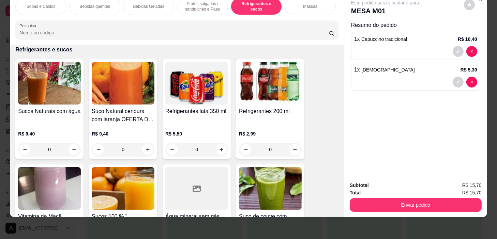
drag, startPoint x: 215, startPoint y: 3, endPoint x: 250, endPoint y: 149, distance: 150.6
click at [215, 3] on p "Pratos salgados / sanduíches e Paes" at bounding box center [203, 6] width 40 height 11
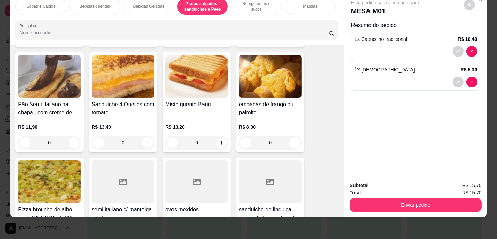
scroll to position [2622, 0]
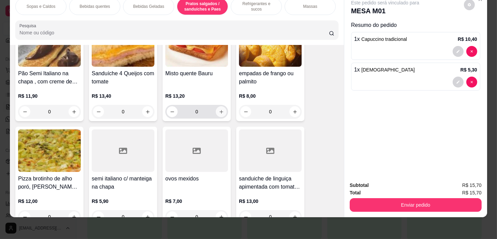
click at [219, 112] on icon "increase-product-quantity" at bounding box center [221, 111] width 5 height 5
type input "1"
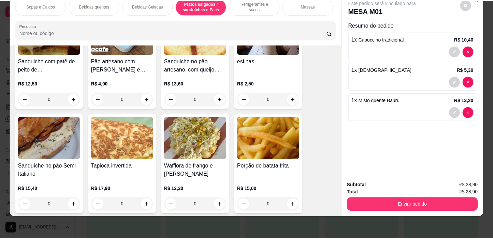
scroll to position [2156, 0]
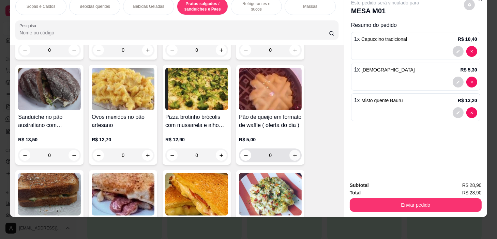
click at [295, 152] on button "increase-product-quantity" at bounding box center [295, 155] width 11 height 11
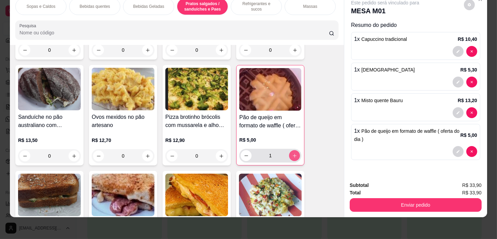
type input "1"
click at [418, 197] on div "Enviar pedido" at bounding box center [416, 204] width 132 height 15
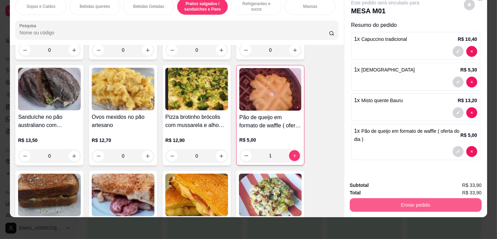
click at [414, 201] on button "Enviar pedido" at bounding box center [416, 205] width 132 height 14
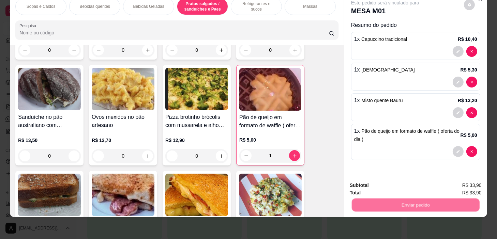
click at [395, 187] on button "Não registrar e enviar pedido" at bounding box center [393, 183] width 71 height 13
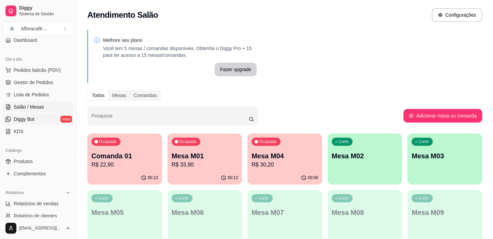
scroll to position [0, 0]
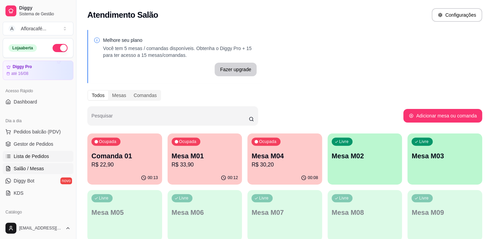
click at [42, 154] on span "Lista de Pedidos" at bounding box center [31, 156] width 35 height 7
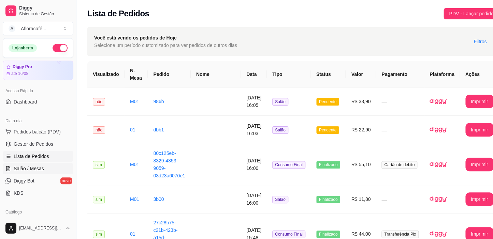
click at [38, 170] on span "Salão / Mesas" at bounding box center [29, 168] width 30 height 7
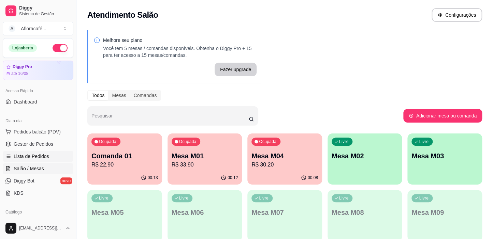
click at [45, 160] on link "Lista de Pedidos" at bounding box center [38, 156] width 71 height 11
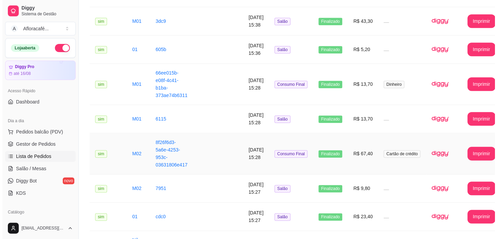
scroll to position [372, 0]
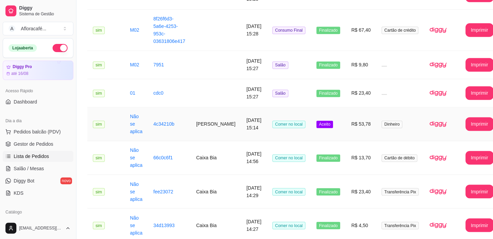
click at [199, 107] on td "[PERSON_NAME]" at bounding box center [216, 124] width 50 height 34
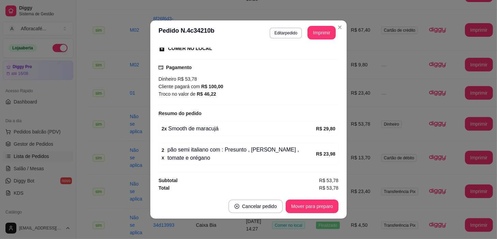
scroll to position [1, 0]
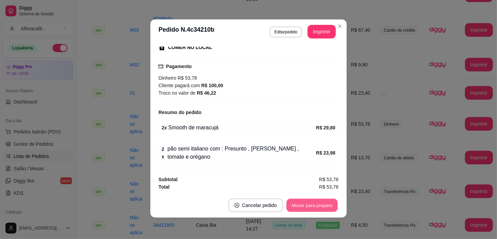
click at [318, 208] on button "Mover para preparo" at bounding box center [311, 205] width 51 height 13
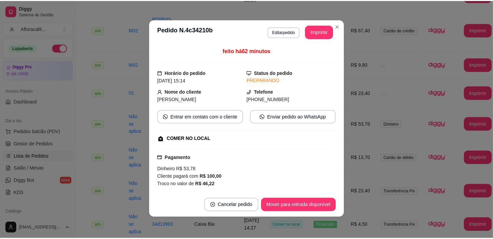
scroll to position [0, 0]
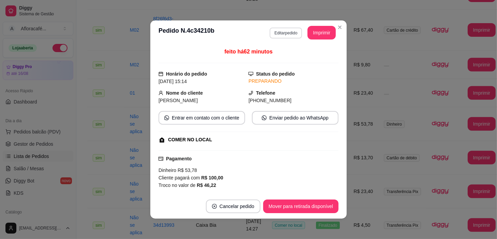
click at [287, 33] on button "Editar pedido" at bounding box center [286, 33] width 32 height 11
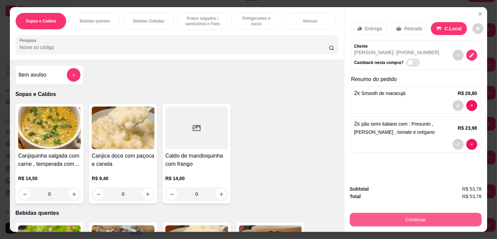
click at [438, 214] on button "Continuar" at bounding box center [416, 220] width 132 height 14
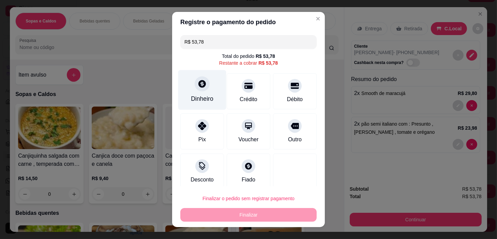
click at [190, 80] on div "Dinheiro" at bounding box center [202, 90] width 48 height 40
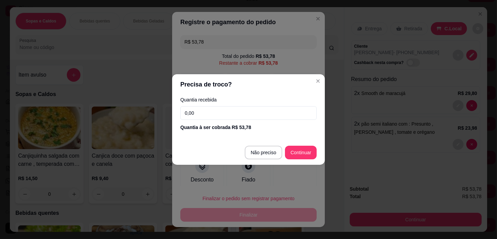
click at [251, 113] on input "0,00" at bounding box center [248, 113] width 136 height 14
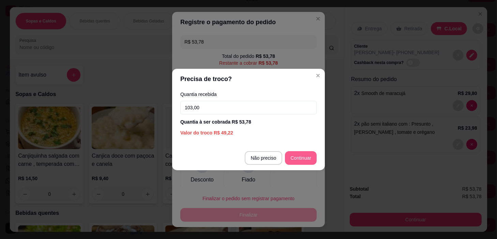
type input "103,00"
type input "R$ 0,00"
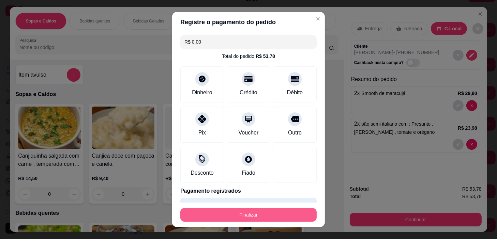
click at [282, 210] on button "Finalizar" at bounding box center [248, 215] width 136 height 14
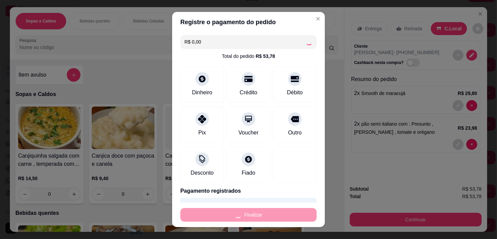
type input "0"
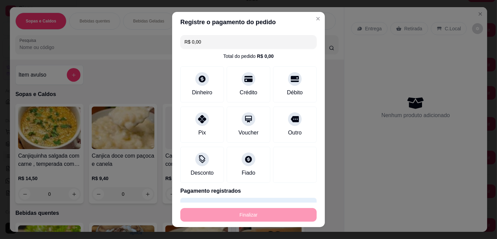
type input "-R$ 53,78"
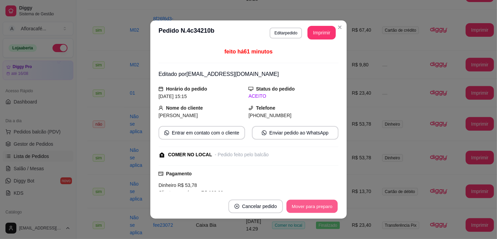
click at [318, 205] on button "Mover para preparo" at bounding box center [311, 206] width 51 height 13
click at [318, 205] on button "Mover para retirada disponível" at bounding box center [300, 207] width 75 height 14
click at [318, 205] on button "Mover para finalizado" at bounding box center [310, 207] width 57 height 14
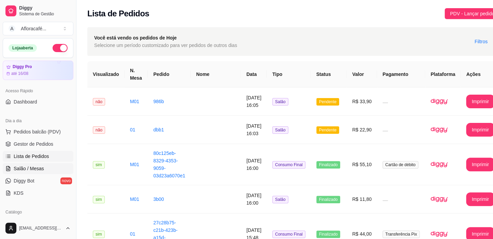
click at [33, 172] on link "Salão / Mesas" at bounding box center [38, 168] width 71 height 11
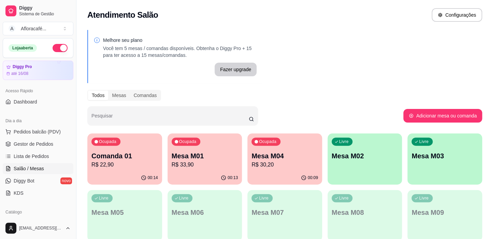
click at [177, 156] on p "Mesa M01" at bounding box center [205, 156] width 67 height 10
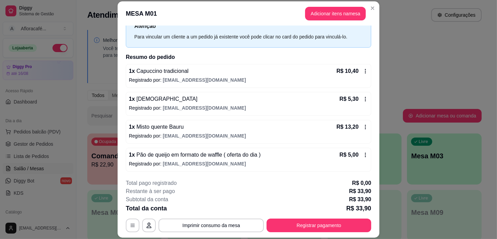
scroll to position [20, 0]
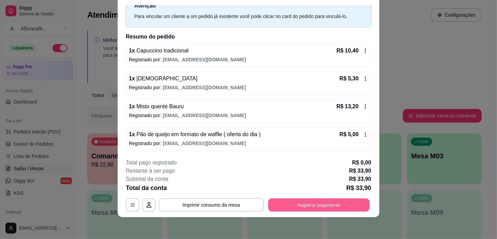
click at [280, 204] on button "Registrar pagamento" at bounding box center [319, 205] width 102 height 13
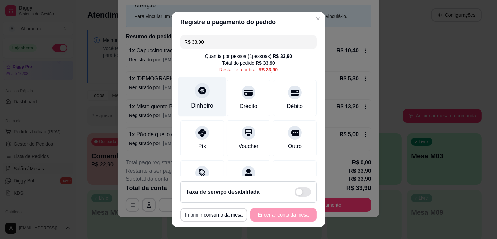
click at [208, 87] on div "Dinheiro" at bounding box center [202, 97] width 48 height 40
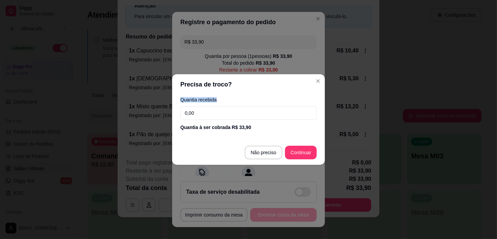
drag, startPoint x: 237, startPoint y: 105, endPoint x: 239, endPoint y: 113, distance: 8.1
click at [239, 113] on div "Quantia recebida 0,00 Quantia à ser cobrada R$ 33,90" at bounding box center [248, 114] width 153 height 39
click at [239, 113] on input "0,00" at bounding box center [248, 113] width 136 height 14
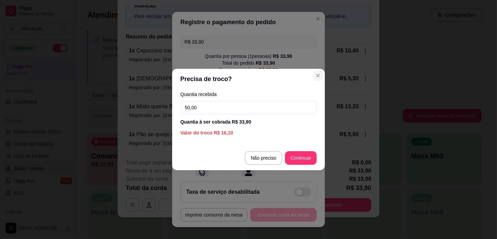
type input "50,00"
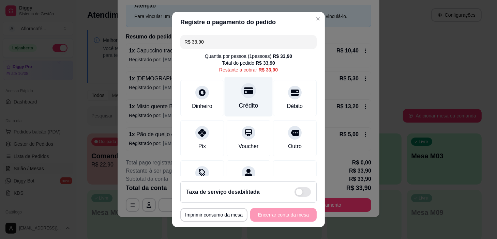
click at [225, 108] on div "Crédito" at bounding box center [249, 97] width 48 height 40
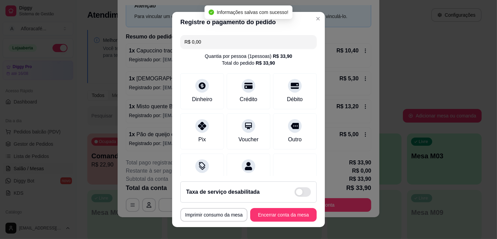
type input "R$ 0,00"
click at [276, 215] on button "Encerrar conta da mesa" at bounding box center [283, 215] width 67 height 14
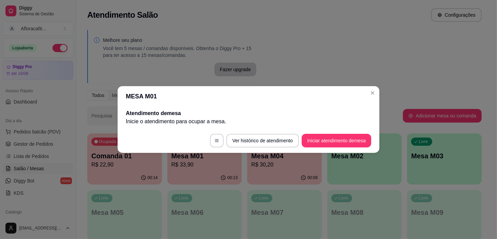
scroll to position [0, 0]
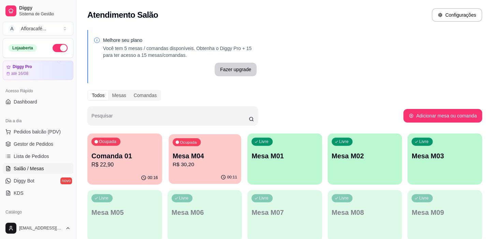
click at [197, 162] on p "R$ 30,20" at bounding box center [205, 165] width 64 height 8
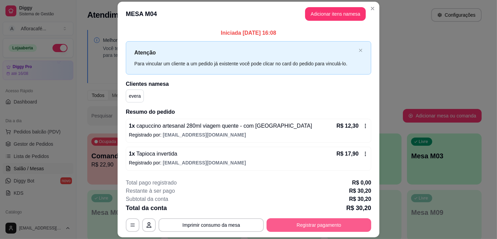
click at [308, 220] on div "**********" at bounding box center [249, 205] width 246 height 53
click at [310, 225] on button "Registrar pagamento" at bounding box center [319, 225] width 102 height 13
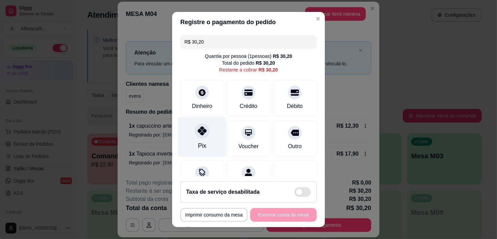
click at [211, 134] on div "Pix" at bounding box center [202, 137] width 48 height 40
type input "R$ 0,00"
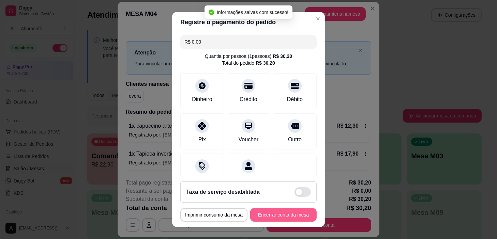
click at [273, 214] on button "Encerrar conta da mesa" at bounding box center [283, 215] width 67 height 14
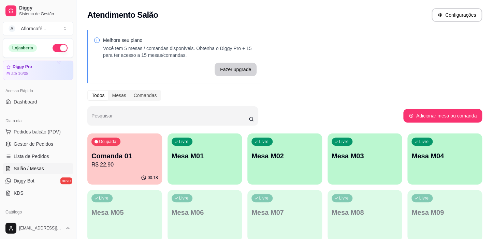
click at [114, 170] on div "Ocupada Comanda 01 R$ 22,90" at bounding box center [124, 153] width 75 height 38
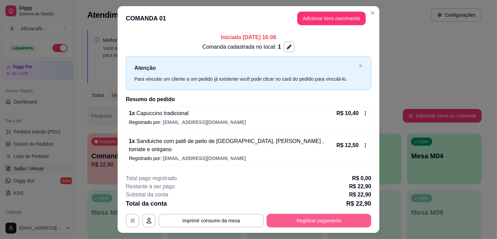
click at [282, 214] on button "Registrar pagamento" at bounding box center [319, 221] width 105 height 14
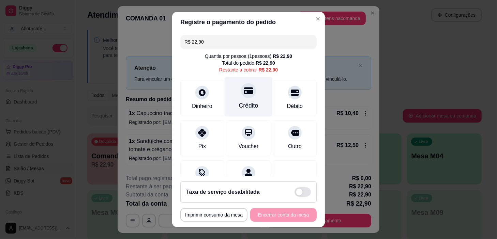
click at [240, 99] on div "Crédito" at bounding box center [249, 97] width 48 height 40
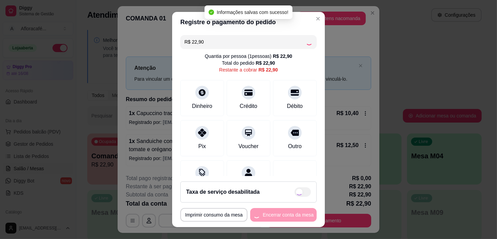
type input "R$ 0,00"
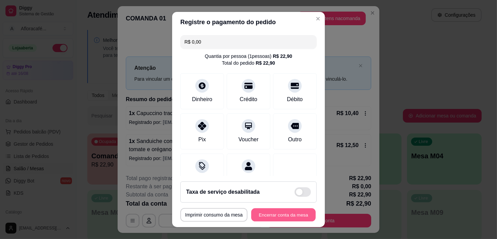
click at [279, 212] on button "Encerrar conta da mesa" at bounding box center [283, 215] width 64 height 13
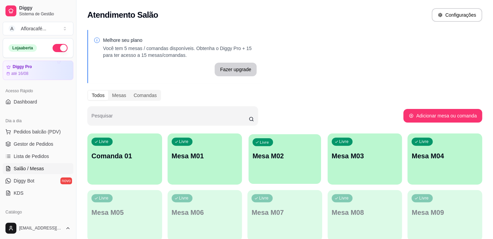
click at [309, 152] on p "Mesa M02" at bounding box center [284, 156] width 64 height 9
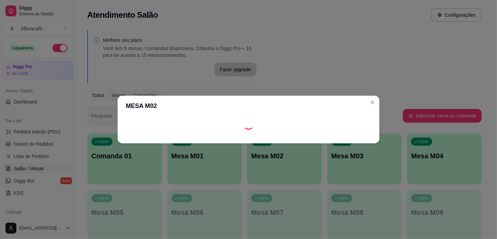
drag, startPoint x: 335, startPoint y: 133, endPoint x: 337, endPoint y: 136, distance: 4.0
click at [335, 133] on footer at bounding box center [249, 138] width 262 height 11
click at [337, 138] on footer at bounding box center [249, 138] width 262 height 11
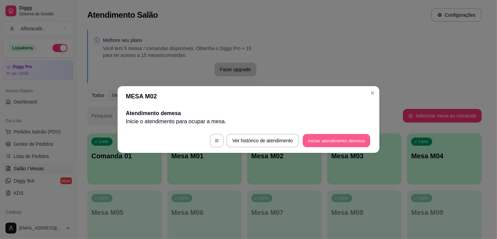
click at [337, 138] on button "Iniciar atendimento de mesa" at bounding box center [337, 140] width 68 height 13
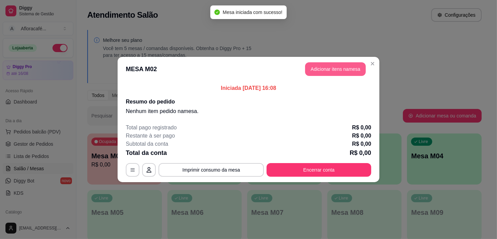
click at [334, 70] on button "Adicionar itens na mesa" at bounding box center [335, 69] width 61 height 14
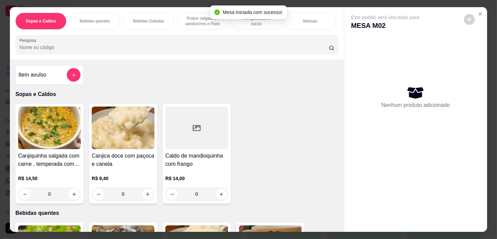
click at [93, 57] on div "Sopas e Caldos Bebidas quentes Bebidas Geladas Pratos salgados / sanduíches e P…" at bounding box center [177, 33] width 334 height 53
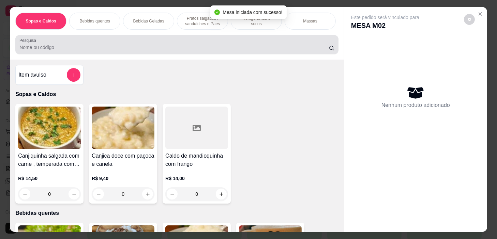
click at [95, 51] on div at bounding box center [176, 45] width 315 height 14
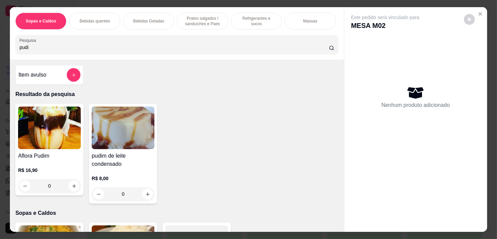
type input "pudi"
click at [74, 188] on button "increase-product-quantity" at bounding box center [74, 186] width 11 height 11
type input "1"
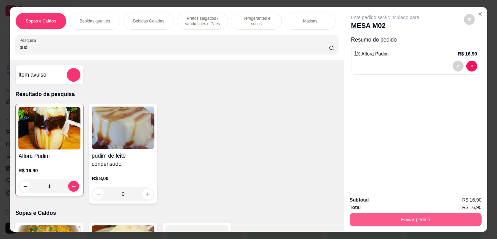
click at [381, 222] on button "Enviar pedido" at bounding box center [416, 220] width 132 height 14
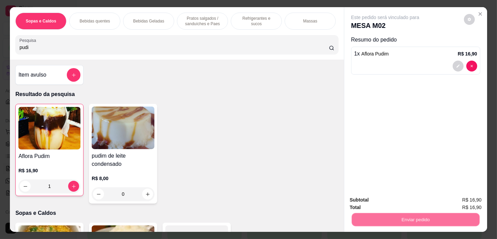
click at [374, 197] on button "Não registrar e enviar pedido" at bounding box center [393, 200] width 71 height 13
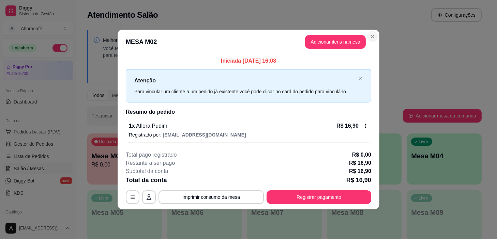
drag, startPoint x: 365, startPoint y: 33, endPoint x: 369, endPoint y: 34, distance: 3.8
click at [366, 34] on header "MESA M02 Adicionar itens na mesa" at bounding box center [249, 42] width 262 height 25
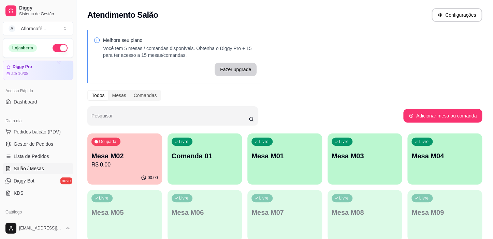
click at [271, 155] on p "Mesa M01" at bounding box center [284, 156] width 67 height 10
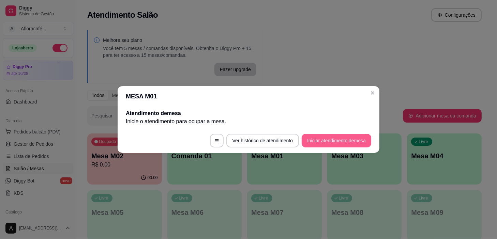
click at [312, 140] on button "Iniciar atendimento de mesa" at bounding box center [337, 141] width 70 height 14
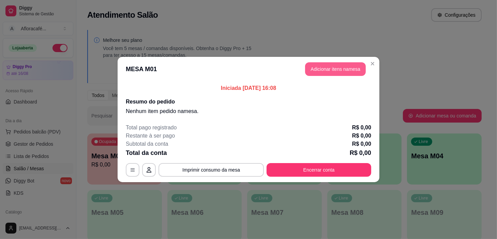
click at [338, 67] on button "Adicionar itens na mesa" at bounding box center [335, 69] width 61 height 14
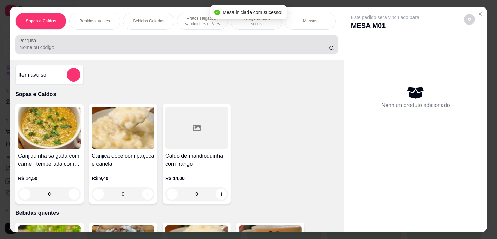
click at [231, 43] on div at bounding box center [176, 45] width 315 height 14
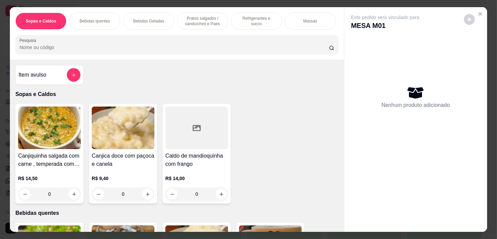
click at [240, 15] on div "Refrigerantes e sucos" at bounding box center [256, 21] width 51 height 17
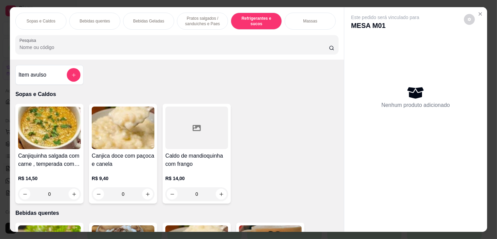
scroll to position [17, 0]
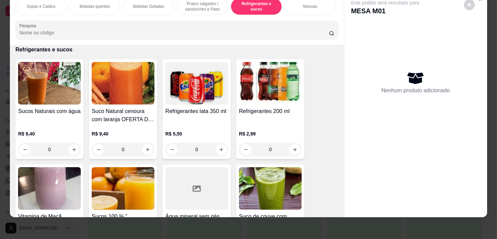
click at [217, 4] on p "Pratos salgados / sanduíches e Paes" at bounding box center [203, 6] width 40 height 11
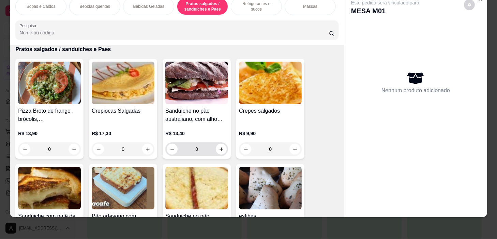
scroll to position [1971, 0]
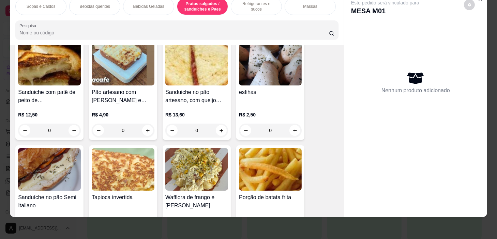
click at [286, 134] on div "0" at bounding box center [270, 131] width 63 height 14
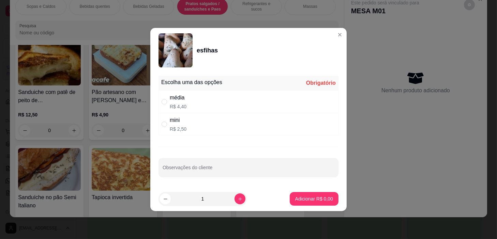
click at [269, 105] on div "média R$ 4,40" at bounding box center [249, 102] width 180 height 23
radio input "true"
click at [319, 201] on p "Adicionar R$ 4,40" at bounding box center [314, 199] width 37 height 6
type input "1"
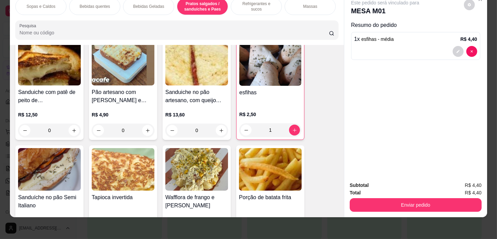
drag, startPoint x: 100, startPoint y: 1, endPoint x: 115, endPoint y: 59, distance: 60.2
click at [100, 4] on p "Bebidas quentes" at bounding box center [94, 6] width 30 height 5
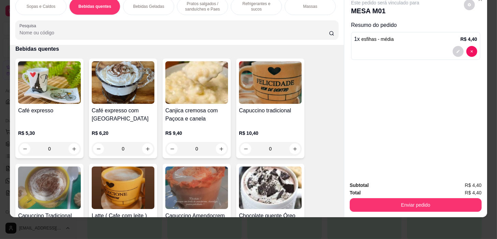
scroll to position [211, 0]
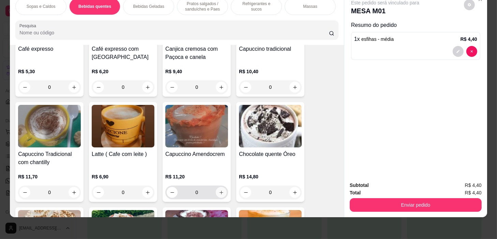
click at [219, 193] on icon "increase-product-quantity" at bounding box center [221, 192] width 5 height 5
type input "1"
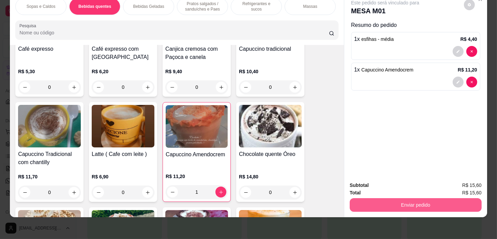
click at [462, 205] on button "Enviar pedido" at bounding box center [416, 205] width 132 height 14
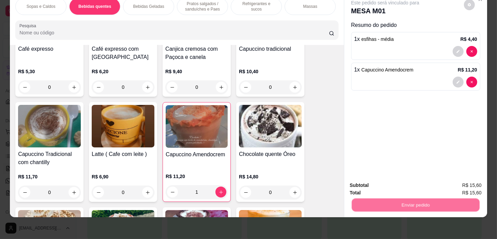
click at [453, 189] on button "Sim, quero registrar" at bounding box center [458, 183] width 49 height 13
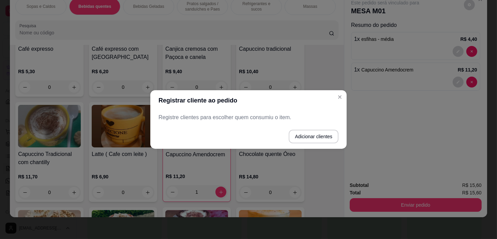
drag, startPoint x: 329, startPoint y: 145, endPoint x: 326, endPoint y: 140, distance: 5.9
click at [329, 144] on footer "Adicionar clientes" at bounding box center [248, 136] width 196 height 25
click at [324, 137] on button "Adicionar clientes" at bounding box center [314, 137] width 50 height 14
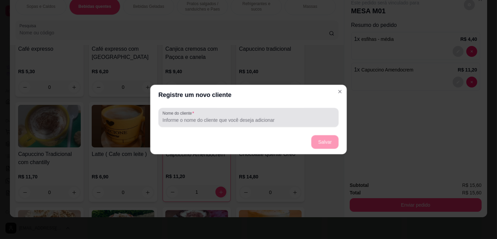
click at [320, 114] on div at bounding box center [249, 118] width 172 height 14
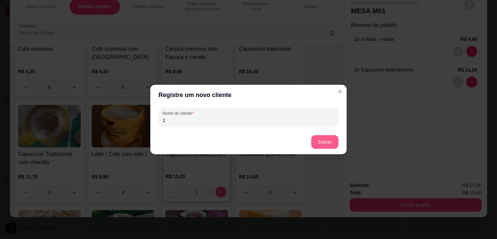
type input "1"
click at [324, 142] on button "Salvar" at bounding box center [324, 142] width 27 height 14
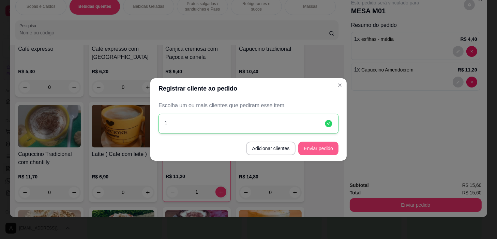
click at [318, 147] on button "Enviar pedido" at bounding box center [318, 149] width 40 height 14
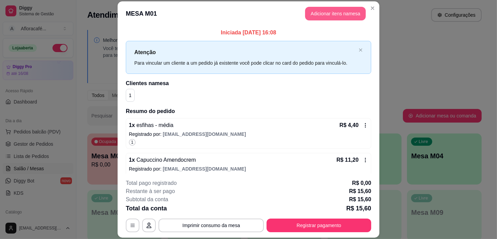
click at [320, 13] on button "Adicionar itens na mesa" at bounding box center [335, 14] width 61 height 14
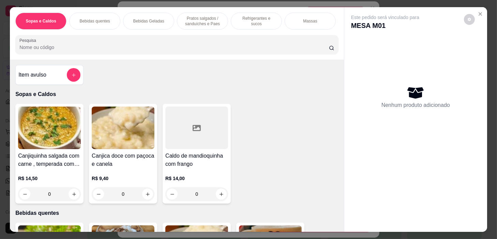
click at [207, 18] on p "Pratos salgados / sanduíches e Paes" at bounding box center [203, 21] width 40 height 11
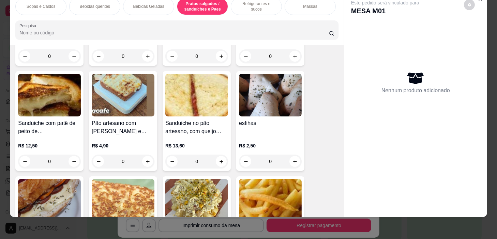
scroll to position [2063, 0]
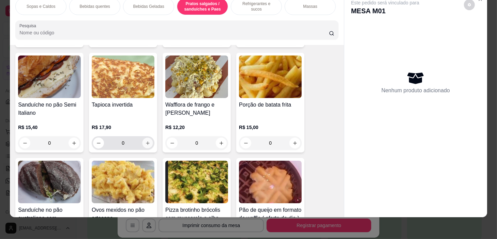
click at [143, 142] on button "increase-product-quantity" at bounding box center [148, 143] width 11 height 11
type input "1"
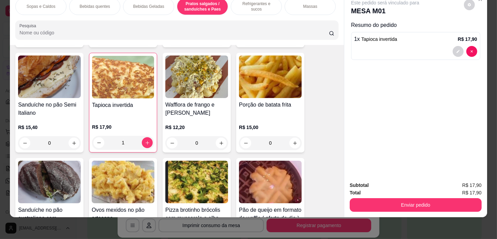
click at [103, 7] on div "Bebidas quentes" at bounding box center [94, 6] width 51 height 17
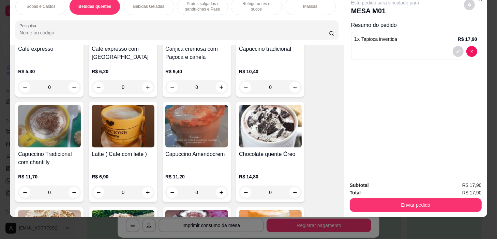
scroll to position [242, 0]
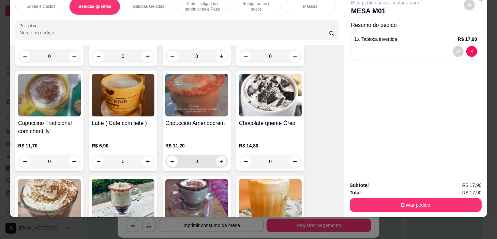
click at [216, 160] on button "increase-product-quantity" at bounding box center [221, 162] width 11 height 11
type input "1"
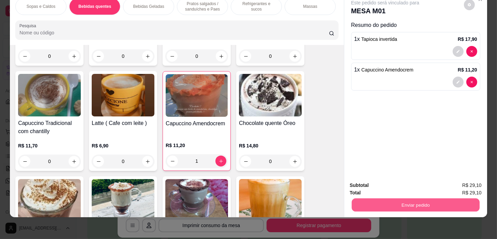
click at [409, 199] on button "Enviar pedido" at bounding box center [416, 205] width 128 height 13
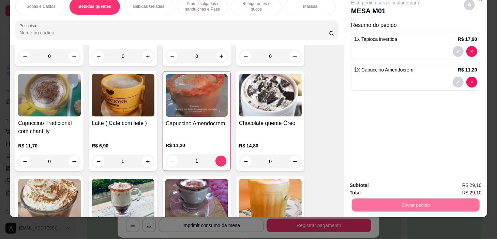
click at [466, 179] on button "Sim, quero registrar" at bounding box center [458, 183] width 51 height 13
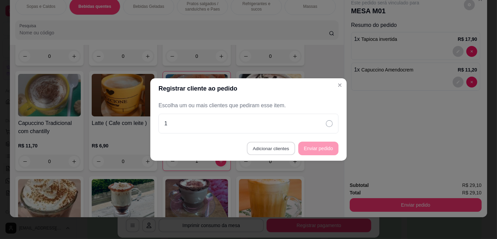
click at [284, 144] on button "Adicionar clientes" at bounding box center [271, 148] width 48 height 13
click at [294, 119] on input "Nome do cliente" at bounding box center [249, 120] width 172 height 7
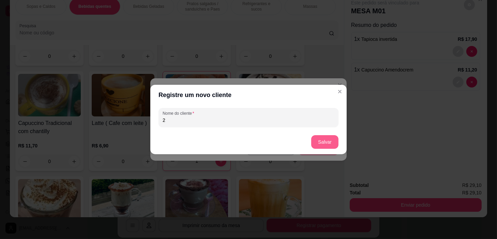
type input "2"
click at [322, 143] on button "Salvar" at bounding box center [324, 142] width 27 height 14
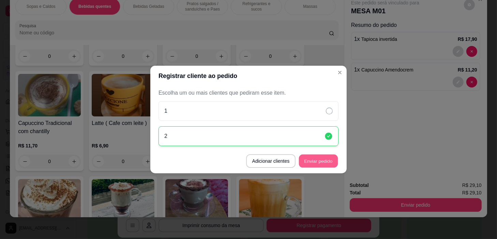
click at [307, 163] on button "Enviar pedido" at bounding box center [318, 161] width 39 height 13
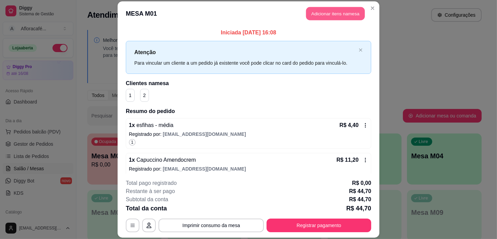
click at [322, 13] on button "Adicionar itens na mesa" at bounding box center [335, 13] width 59 height 13
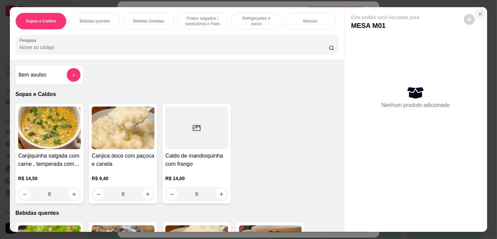
click at [478, 11] on icon "Close" at bounding box center [480, 13] width 5 height 5
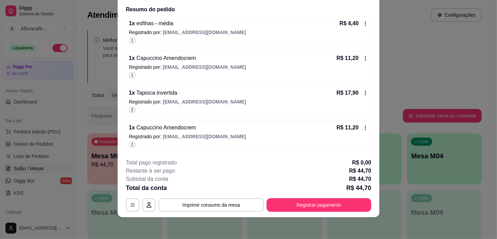
scroll to position [0, 0]
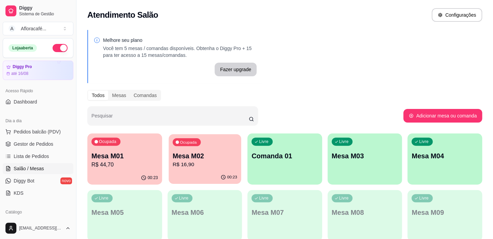
click at [180, 159] on p "Mesa M02" at bounding box center [205, 156] width 64 height 9
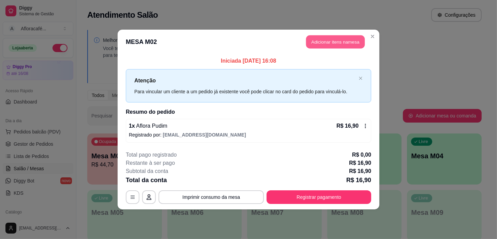
click at [341, 43] on button "Adicionar itens na mesa" at bounding box center [335, 41] width 59 height 13
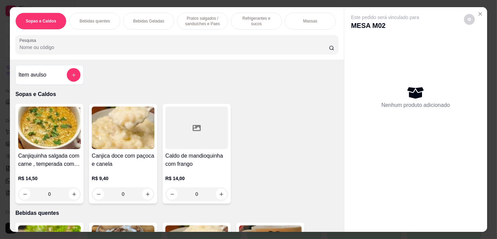
scroll to position [0, 266]
click at [262, 21] on p "Pratos Doces e sobremesas" at bounding box center [260, 21] width 40 height 11
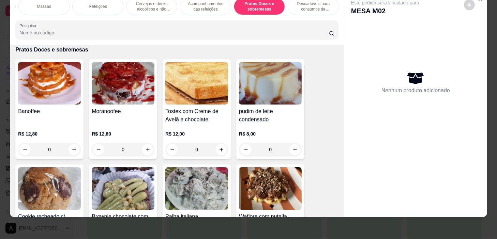
scroll to position [5013, 0]
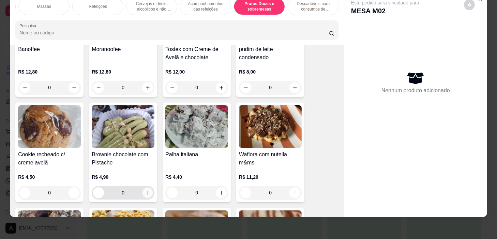
click at [149, 194] on button "increase-product-quantity" at bounding box center [148, 193] width 11 height 11
type input "1"
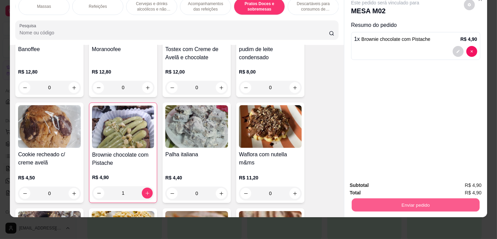
click at [377, 200] on button "Enviar pedido" at bounding box center [416, 205] width 128 height 13
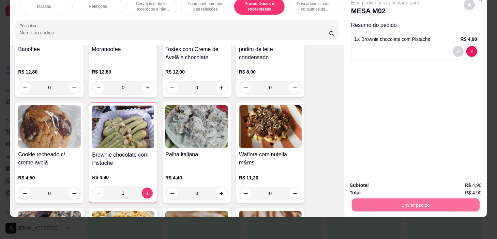
click at [388, 182] on button "Não registrar e enviar pedido" at bounding box center [393, 183] width 69 height 13
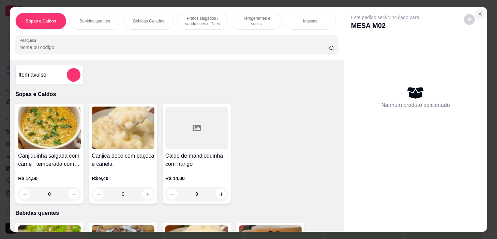
click at [478, 16] on button "Close" at bounding box center [480, 14] width 11 height 11
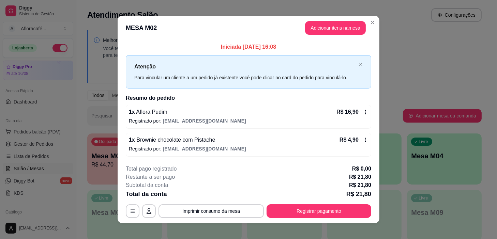
scroll to position [6, 0]
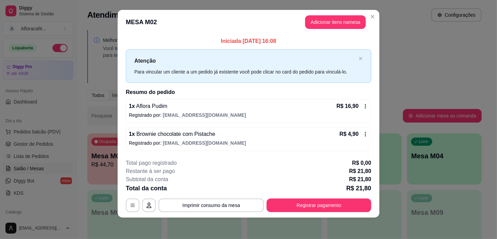
click at [135, 44] on p "Iniciada [DATE] 16:08" at bounding box center [249, 41] width 246 height 8
click at [353, 205] on button "Registrar pagamento" at bounding box center [319, 206] width 105 height 14
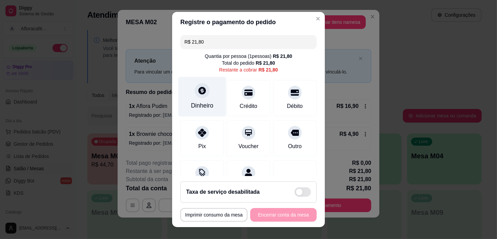
click at [200, 96] on div at bounding box center [202, 91] width 15 height 15
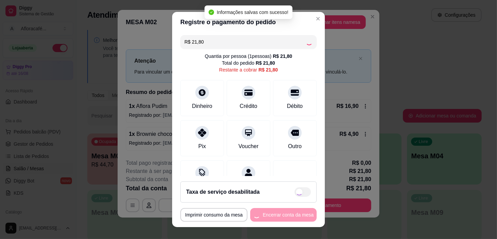
type input "R$ 0,00"
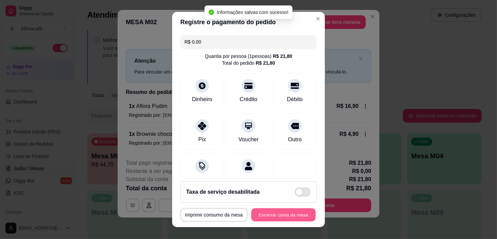
click at [287, 210] on button "Encerrar conta da mesa" at bounding box center [283, 215] width 64 height 13
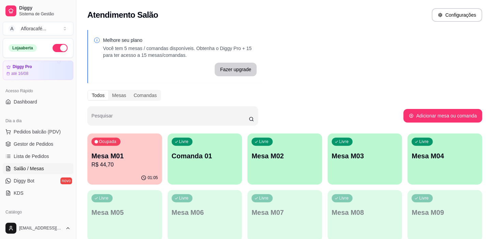
click at [225, 160] on p "Comanda 01" at bounding box center [205, 156] width 67 height 10
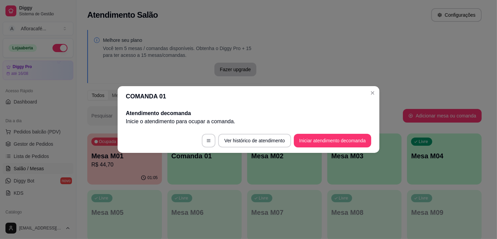
click at [366, 91] on header "COMANDA 01" at bounding box center [249, 96] width 262 height 20
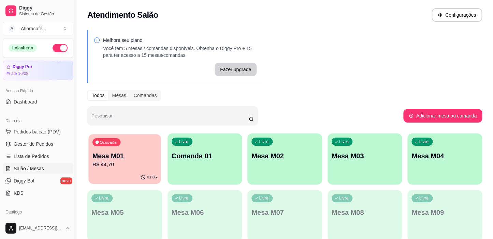
click at [116, 143] on span "Ocupada" at bounding box center [108, 142] width 19 height 5
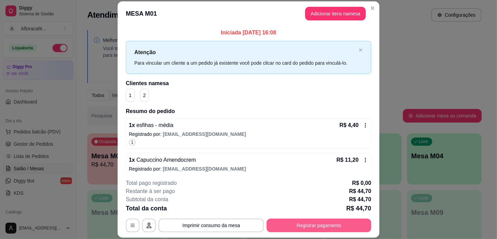
click at [297, 222] on button "Registrar pagamento" at bounding box center [319, 226] width 105 height 14
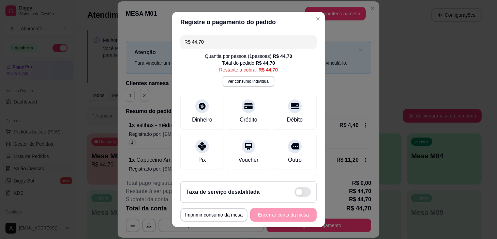
click at [244, 75] on div "Quantia por pessoa ( 1 pessoas) R$ 44,70 Total do pedido R$ 44,70 Restante a co…" at bounding box center [248, 70] width 136 height 34
click at [242, 82] on button "Ver consumo individual" at bounding box center [249, 81] width 50 height 11
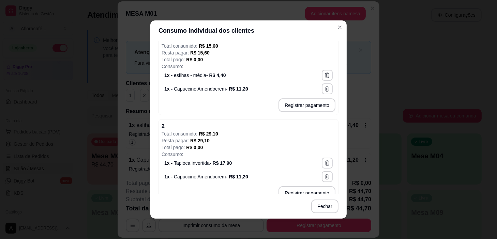
scroll to position [62, 0]
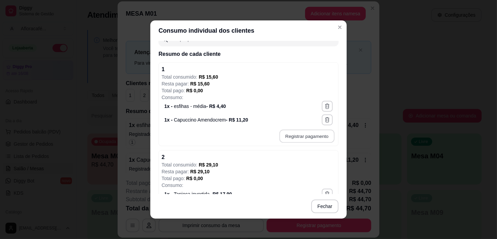
type input "R$ 15,60"
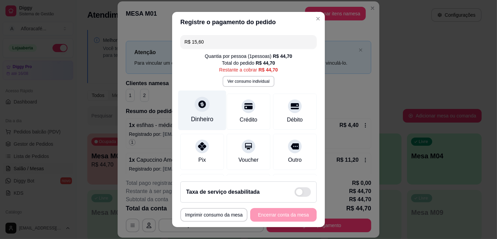
click at [208, 107] on div "Dinheiro" at bounding box center [202, 111] width 48 height 40
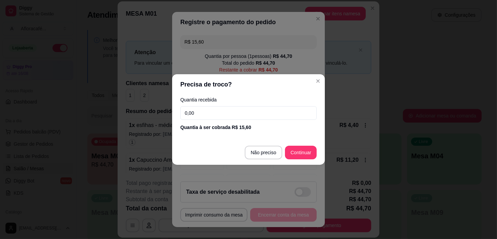
click at [244, 124] on div "Quantia à ser cobrada R$ 15,60" at bounding box center [248, 127] width 136 height 7
click at [254, 115] on input "0,00" at bounding box center [248, 113] width 136 height 14
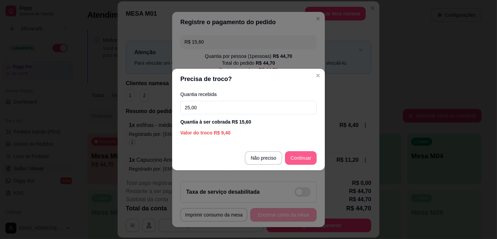
type input "25,00"
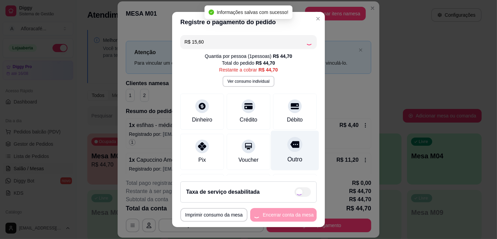
type input "R$ 29,10"
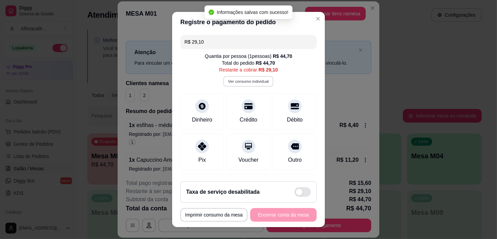
click at [248, 76] on button "Ver consumo individual" at bounding box center [249, 81] width 50 height 11
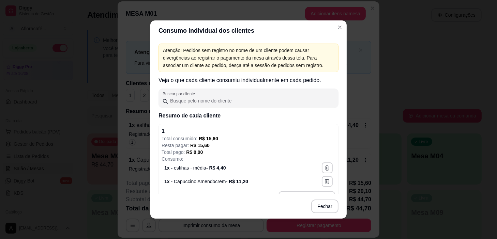
scroll to position [104, 0]
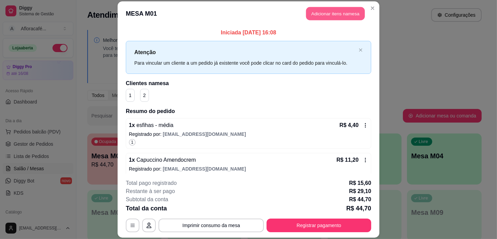
click at [335, 13] on button "Adicionar itens na mesa" at bounding box center [335, 13] width 59 height 13
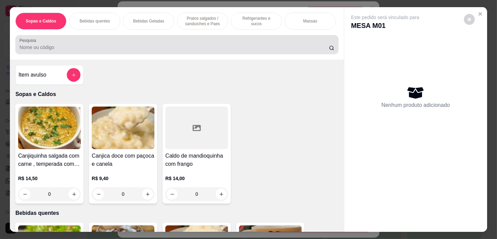
click at [288, 49] on input "Pesquisa" at bounding box center [174, 47] width 310 height 7
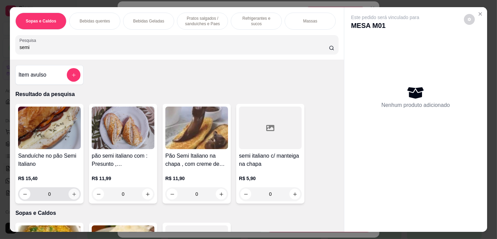
type input "semi"
click at [72, 195] on icon "increase-product-quantity" at bounding box center [74, 194] width 5 height 5
type input "1"
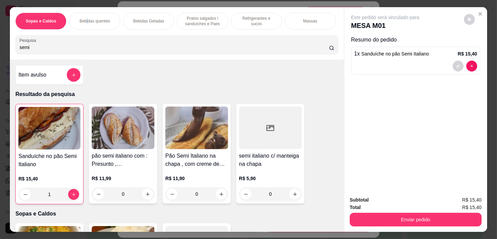
click at [85, 20] on p "Bebidas quentes" at bounding box center [94, 20] width 30 height 5
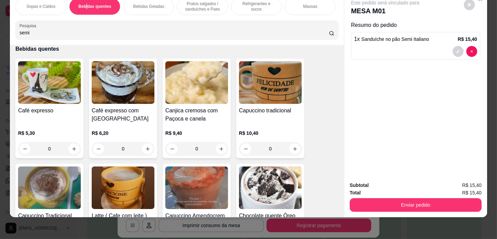
scroll to position [362, 0]
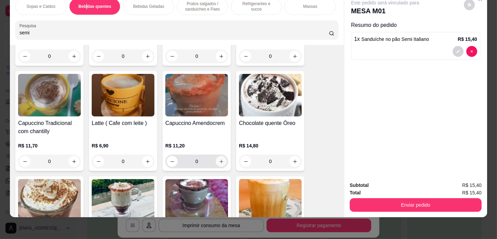
click at [219, 163] on icon "increase-product-quantity" at bounding box center [221, 161] width 5 height 5
type input "1"
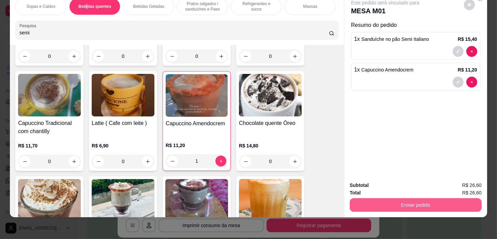
click at [401, 205] on button "Enviar pedido" at bounding box center [416, 205] width 132 height 14
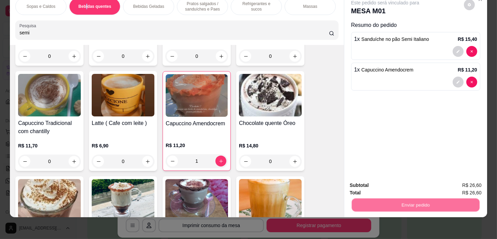
click at [456, 182] on button "Sim, quero registrar" at bounding box center [458, 183] width 51 height 13
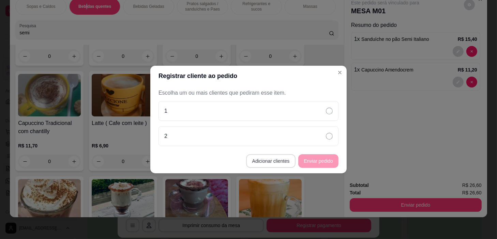
click at [285, 164] on button "Adicionar clientes" at bounding box center [271, 161] width 50 height 14
click at [310, 108] on div "Nome do cliente" at bounding box center [249, 117] width 180 height 19
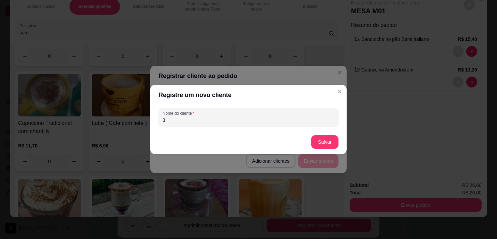
type input "3"
click at [327, 144] on button "Salvar" at bounding box center [325, 142] width 27 height 13
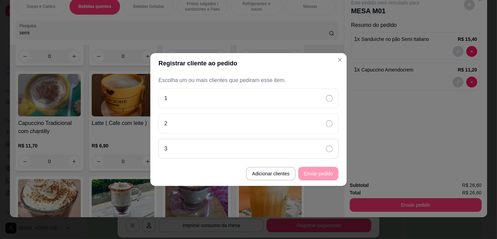
click at [322, 153] on div "3" at bounding box center [249, 149] width 180 height 20
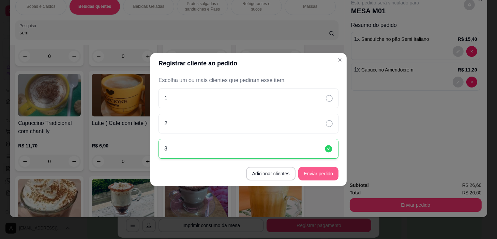
click at [327, 168] on footer "Adicionar clientes Enviar pedido" at bounding box center [248, 174] width 196 height 25
click at [329, 170] on button "Enviar pedido" at bounding box center [318, 174] width 40 height 14
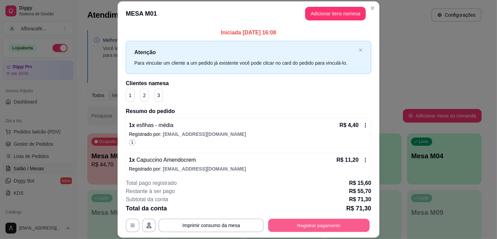
click at [335, 228] on button "Registrar pagamento" at bounding box center [319, 225] width 102 height 13
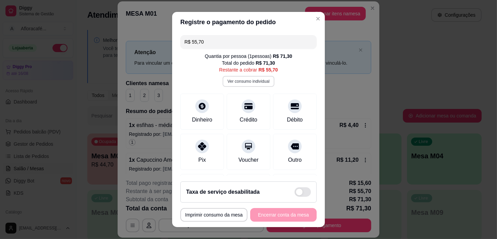
click at [257, 77] on button "Ver consumo individual" at bounding box center [248, 81] width 51 height 11
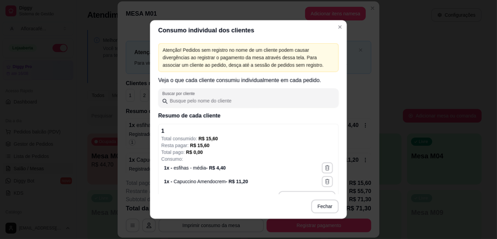
click at [256, 83] on p "Veja o que cada cliente consumiu individualmente em cada pedido." at bounding box center [248, 80] width 180 height 8
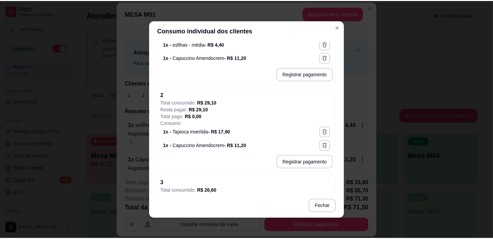
scroll to position [192, 0]
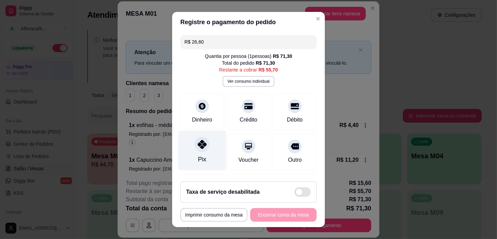
click at [184, 151] on div "Pix" at bounding box center [202, 151] width 48 height 40
click at [197, 151] on div at bounding box center [202, 144] width 15 height 15
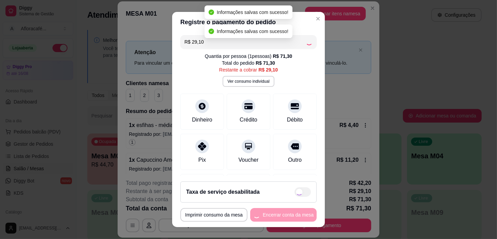
type input "R$ 0,00"
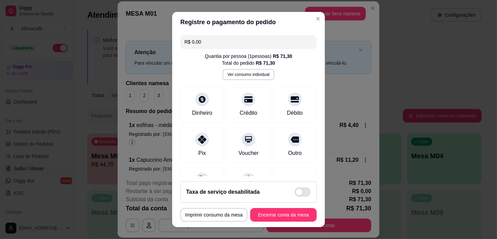
click at [276, 203] on footer "**********" at bounding box center [248, 201] width 153 height 51
click at [277, 214] on button "Encerrar conta da mesa" at bounding box center [283, 215] width 64 height 13
